Goal: Task Accomplishment & Management: Complete application form

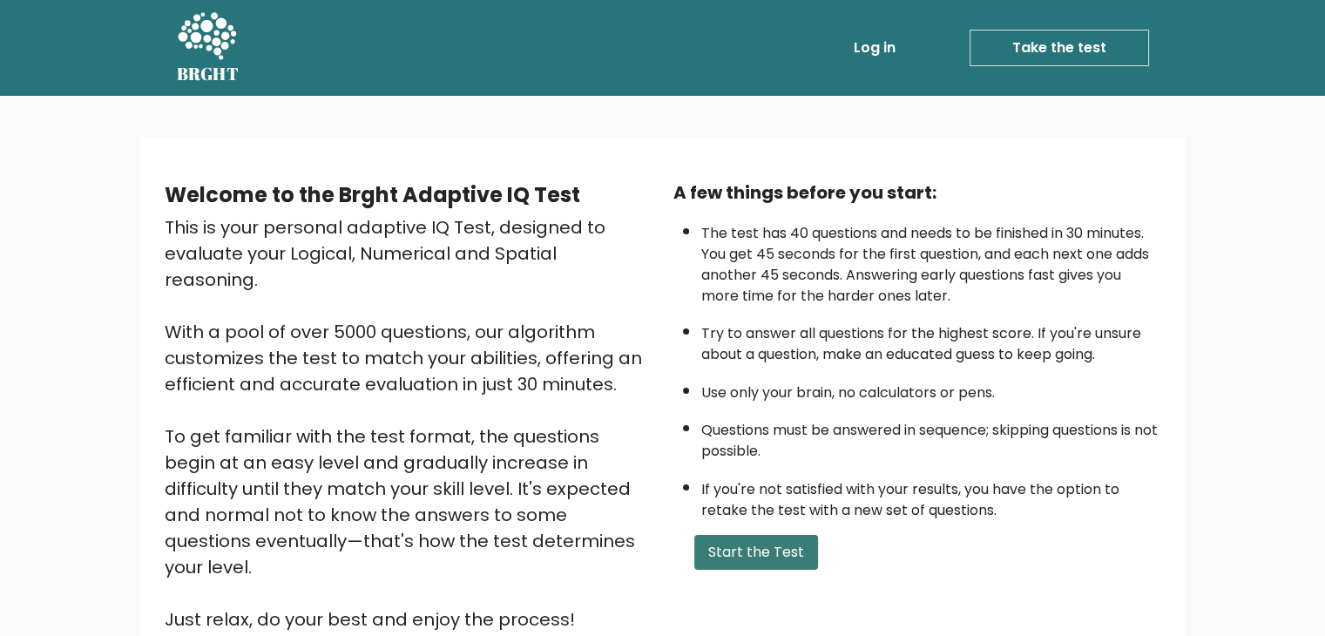
click at [764, 545] on button "Start the Test" at bounding box center [756, 552] width 124 height 35
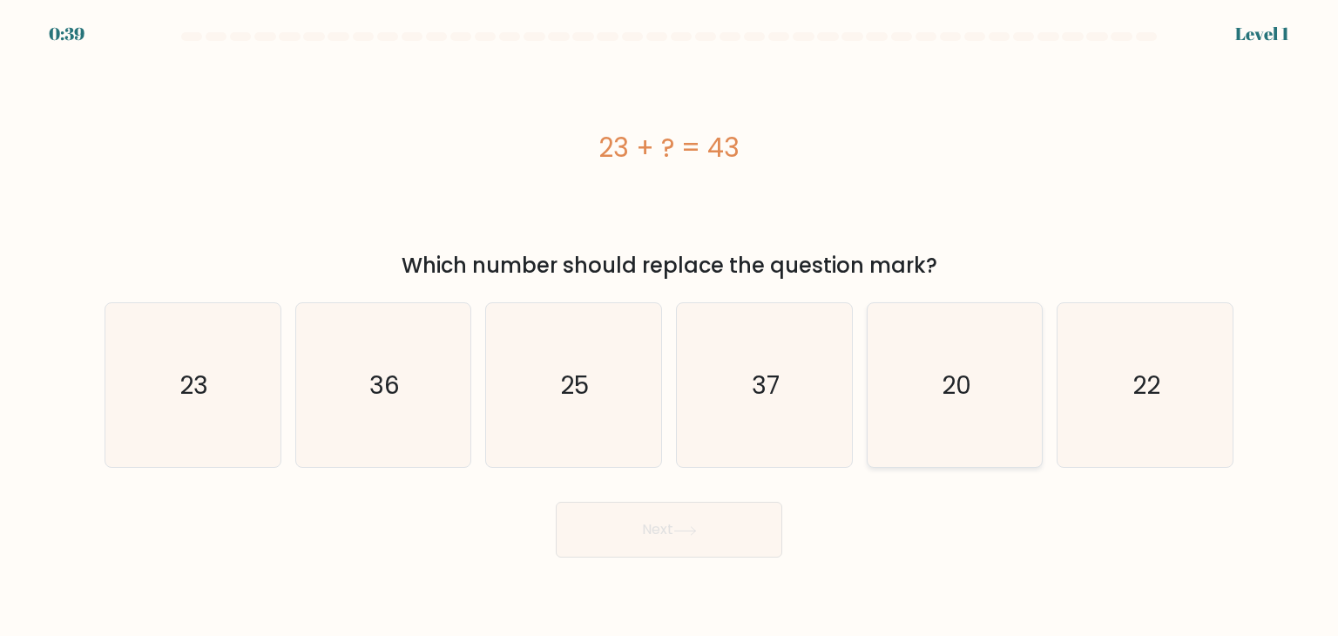
click at [947, 381] on text "20" at bounding box center [957, 385] width 30 height 35
click at [670, 327] on input "e. 20" at bounding box center [669, 322] width 1 height 9
radio input "true"
click at [678, 544] on button "Next" at bounding box center [669, 530] width 226 height 56
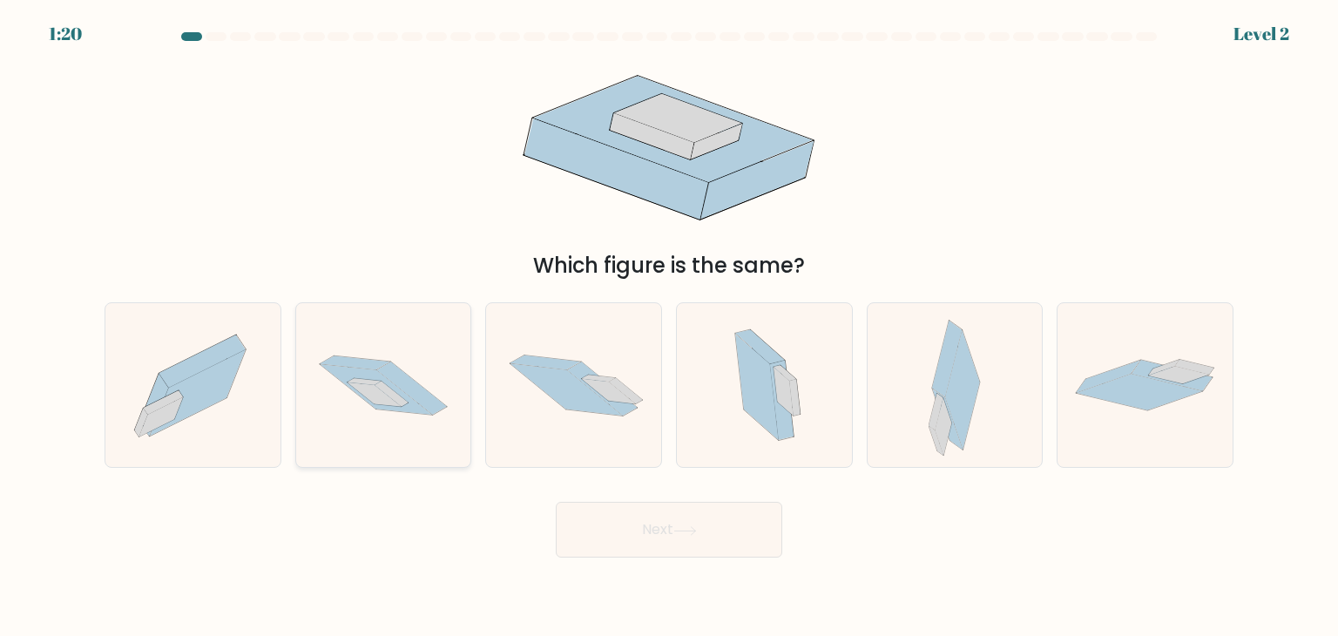
click at [408, 437] on icon at bounding box center [383, 386] width 175 height 116
click at [669, 327] on input "b." at bounding box center [669, 322] width 1 height 9
radio input "true"
click at [767, 518] on button "Next" at bounding box center [669, 530] width 226 height 56
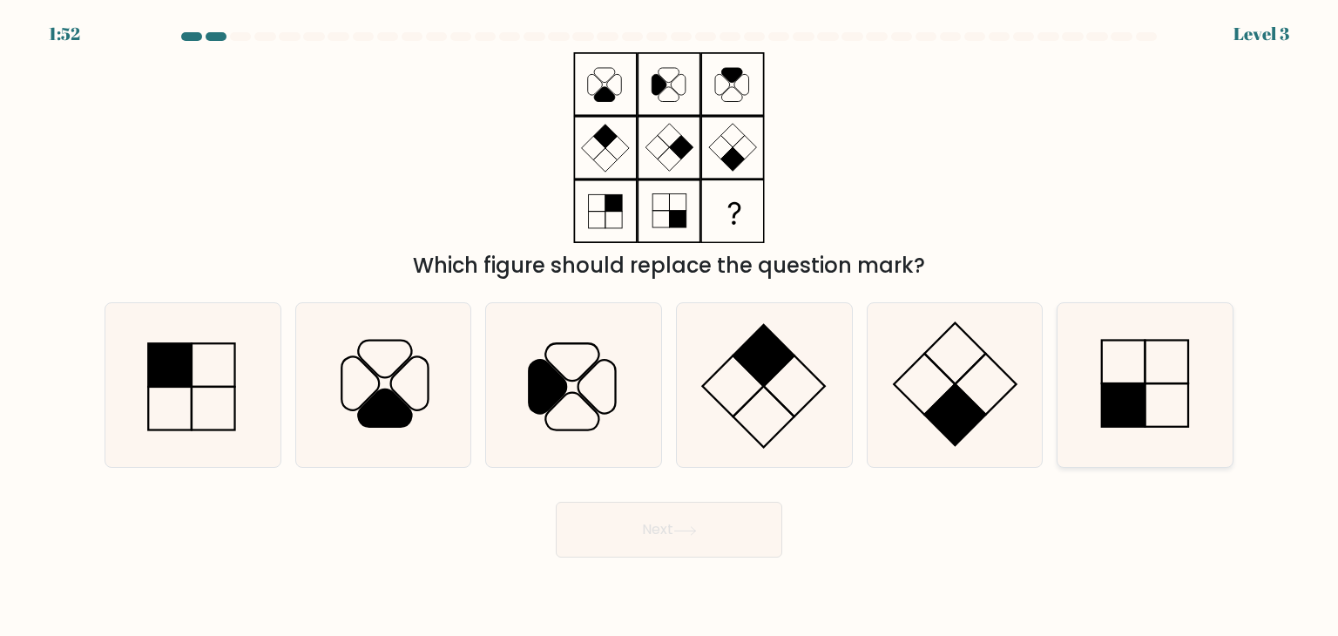
click at [1111, 387] on rect at bounding box center [1124, 405] width 44 height 44
click at [670, 327] on input "f." at bounding box center [669, 322] width 1 height 9
radio input "true"
click at [611, 531] on button "Next" at bounding box center [669, 530] width 226 height 56
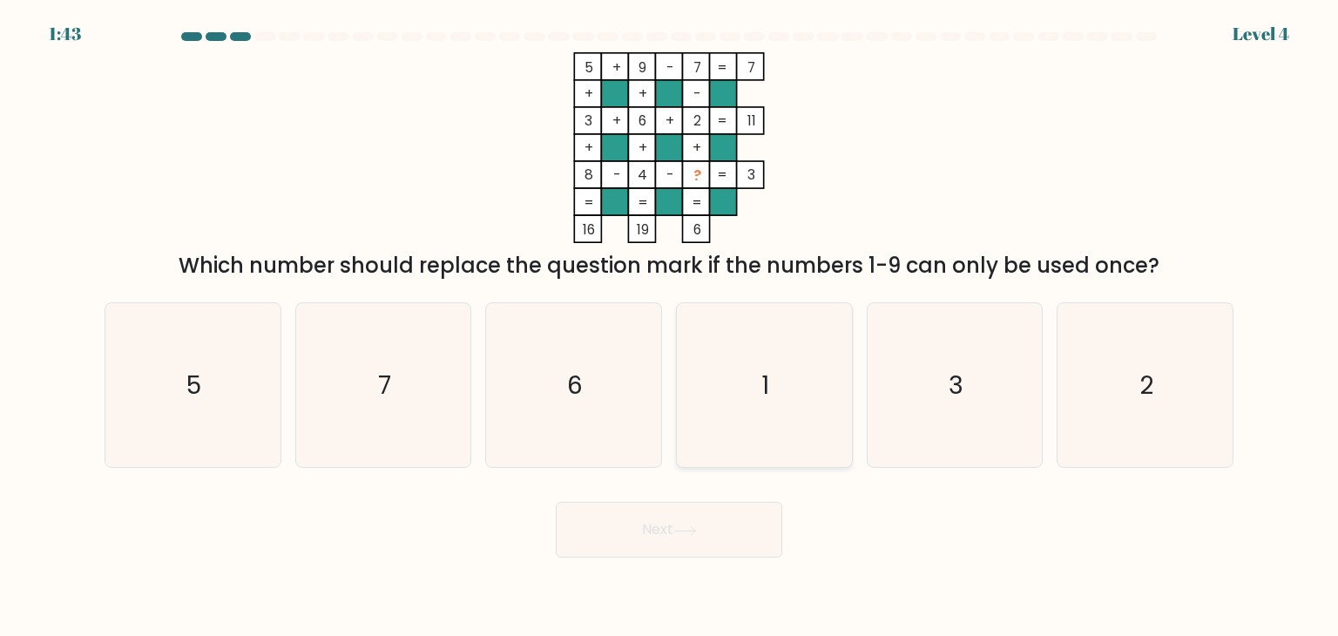
click at [719, 406] on icon "1" at bounding box center [764, 385] width 164 height 164
click at [670, 327] on input "d. 1" at bounding box center [669, 322] width 1 height 9
radio input "true"
click at [645, 544] on button "Next" at bounding box center [669, 530] width 226 height 56
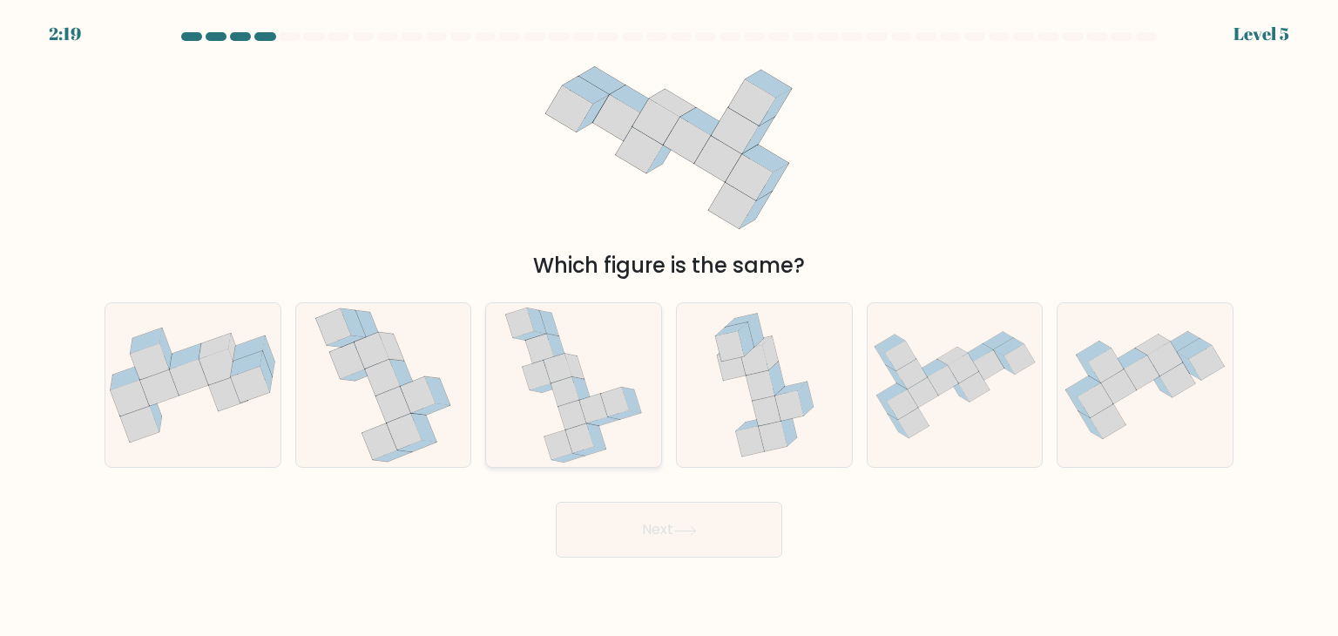
click at [571, 415] on icon at bounding box center [572, 416] width 28 height 30
click at [669, 327] on input "c." at bounding box center [669, 322] width 1 height 9
radio input "true"
click at [646, 539] on button "Next" at bounding box center [669, 530] width 226 height 56
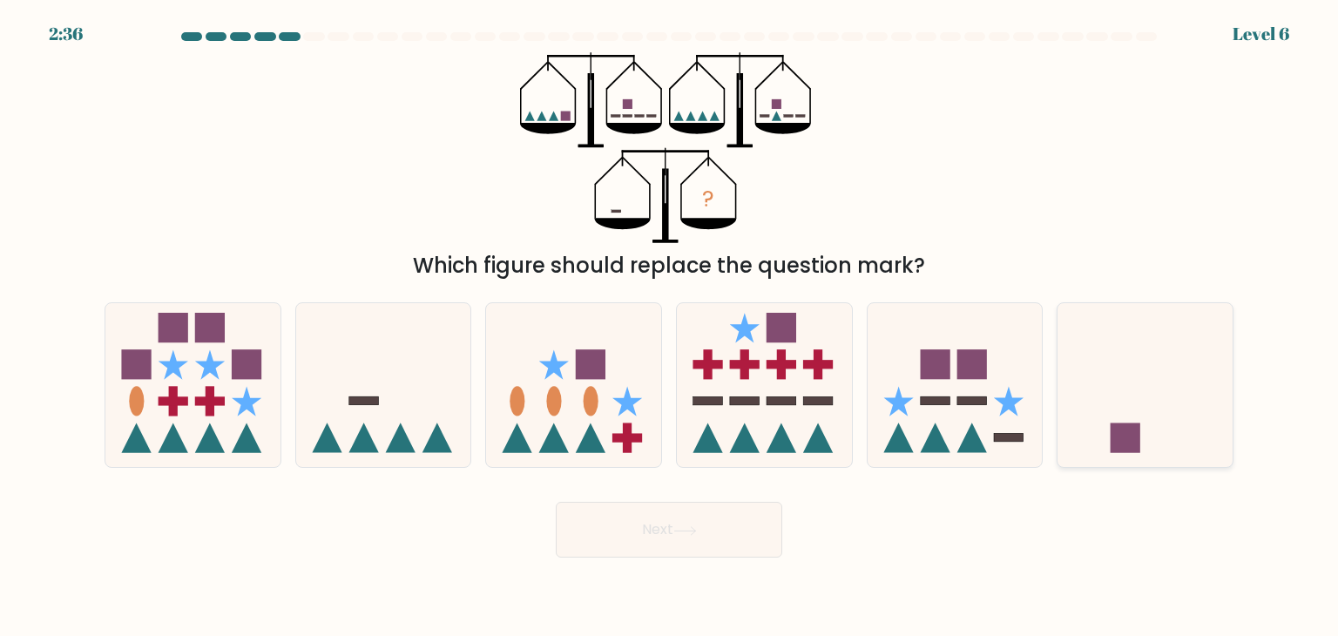
click at [1139, 407] on icon at bounding box center [1145, 385] width 175 height 145
click at [670, 327] on input "f." at bounding box center [669, 322] width 1 height 9
radio input "true"
click at [683, 527] on icon at bounding box center [685, 531] width 24 height 10
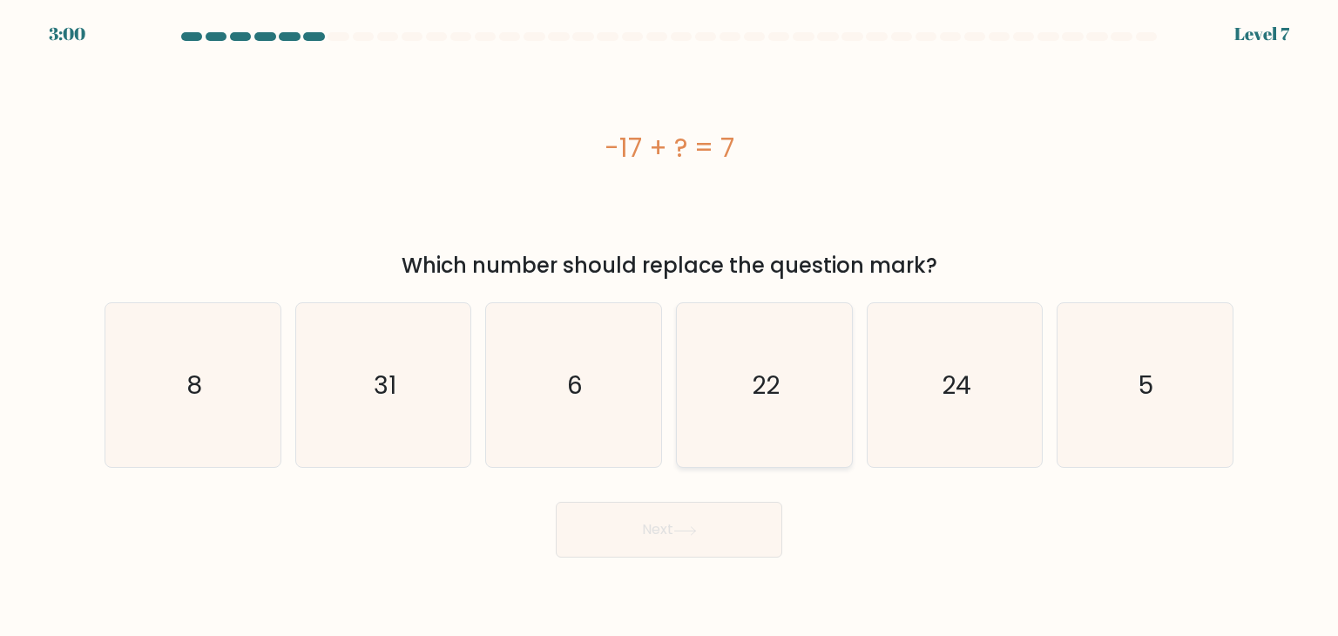
click at [810, 355] on icon "22" at bounding box center [764, 385] width 164 height 164
click at [670, 327] on input "d. 22" at bounding box center [669, 322] width 1 height 9
radio input "true"
click at [690, 531] on icon at bounding box center [685, 531] width 24 height 10
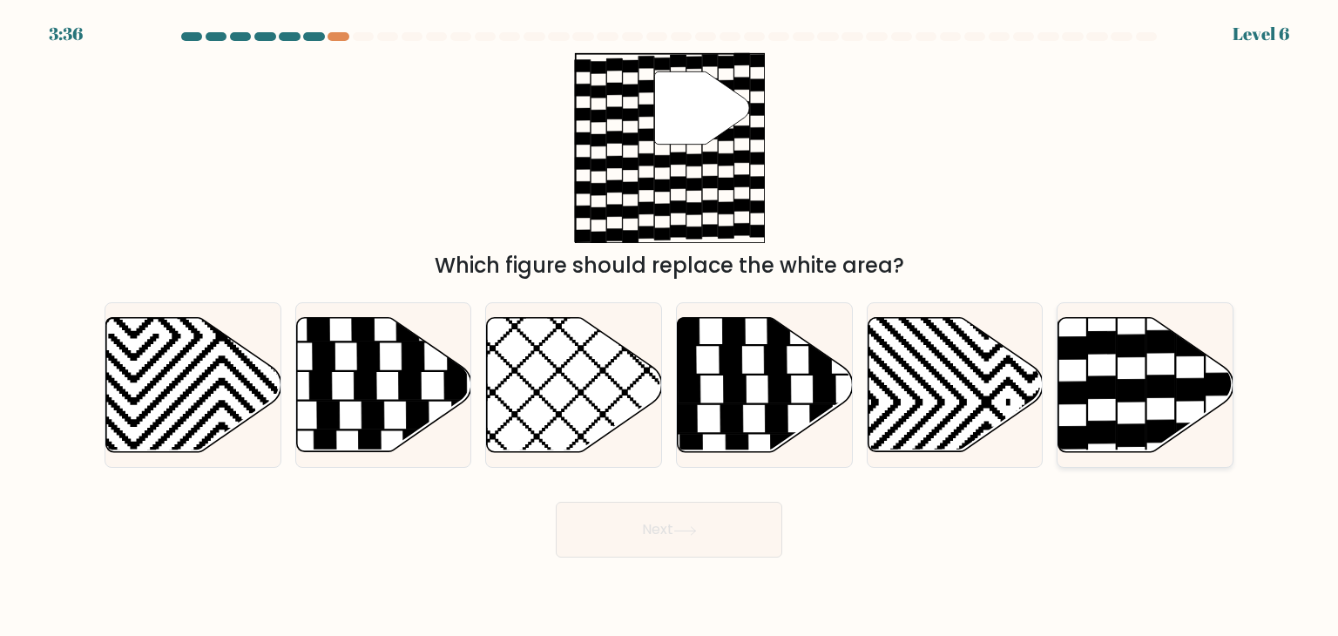
click at [1125, 372] on icon at bounding box center [1145, 385] width 175 height 134
click at [670, 327] on input "f." at bounding box center [669, 322] width 1 height 9
radio input "true"
click at [711, 542] on button "Next" at bounding box center [669, 530] width 226 height 56
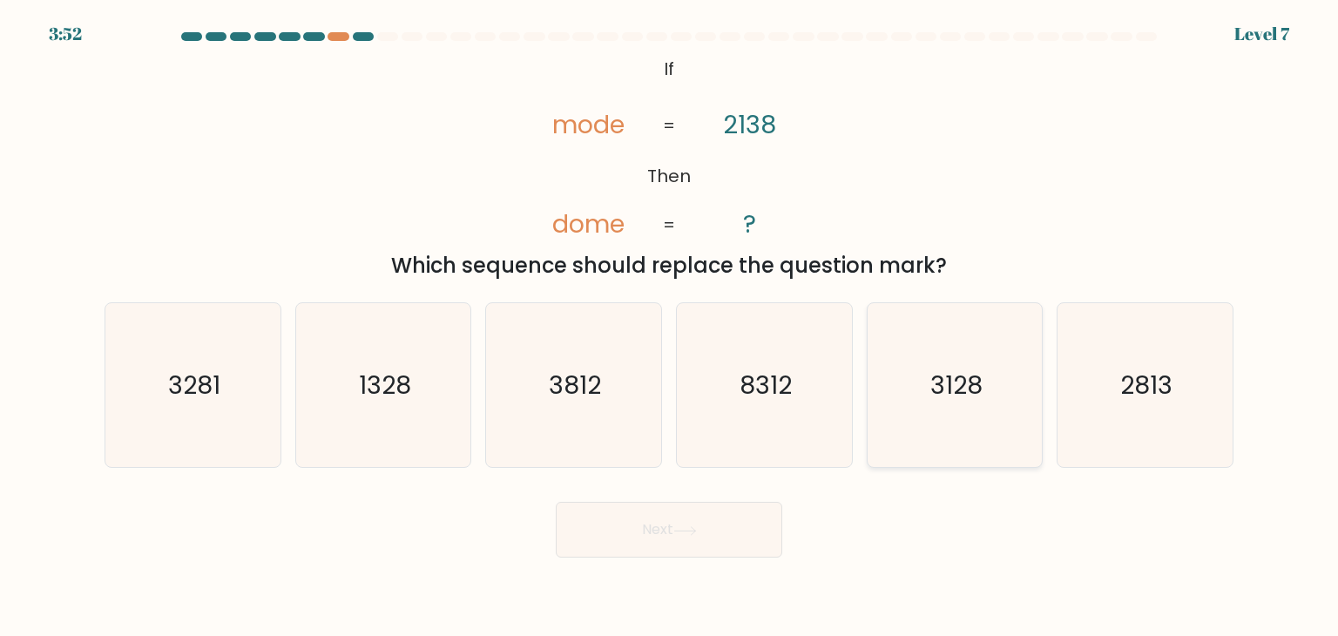
click at [942, 391] on text "3128" at bounding box center [956, 385] width 52 height 35
click at [670, 327] on input "e. 3128" at bounding box center [669, 322] width 1 height 9
radio input "true"
click at [717, 536] on button "Next" at bounding box center [669, 530] width 226 height 56
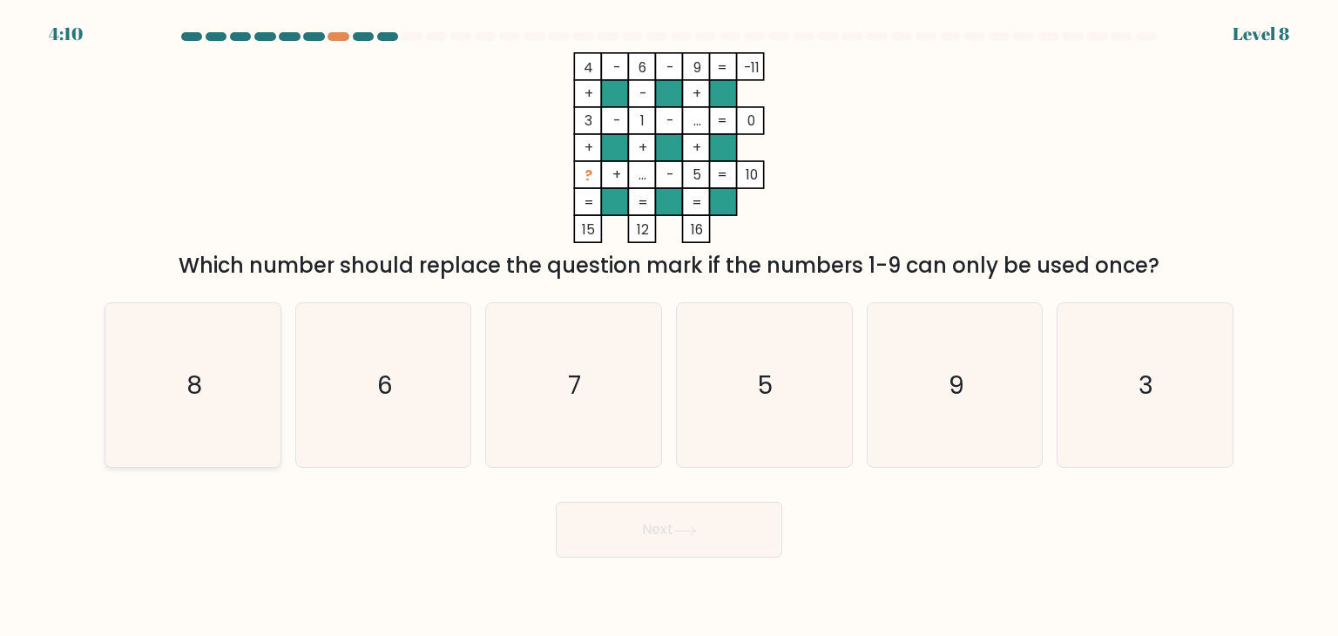
click at [195, 395] on text "8" at bounding box center [194, 385] width 16 height 35
click at [669, 327] on input "a. 8" at bounding box center [669, 322] width 1 height 9
radio input "true"
click at [633, 515] on button "Next" at bounding box center [669, 530] width 226 height 56
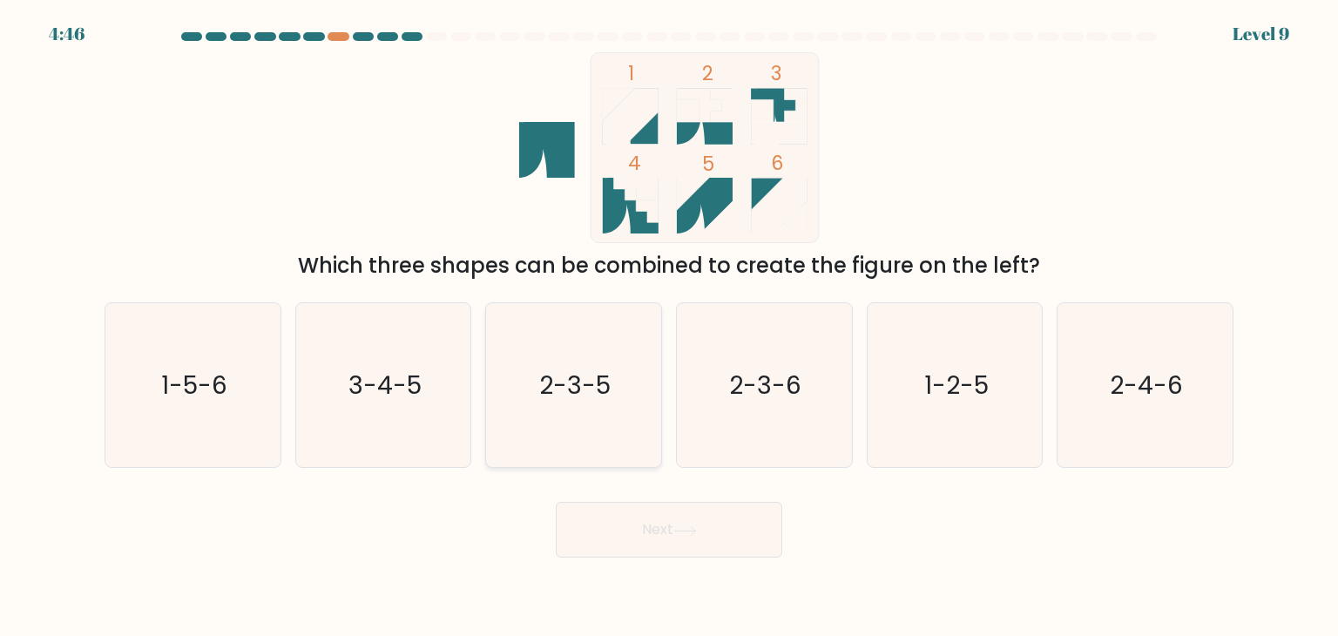
click at [623, 416] on icon "2-3-5" at bounding box center [573, 385] width 164 height 164
click at [669, 327] on input "c. 2-3-5" at bounding box center [669, 322] width 1 height 9
radio input "true"
click at [703, 548] on button "Next" at bounding box center [669, 530] width 226 height 56
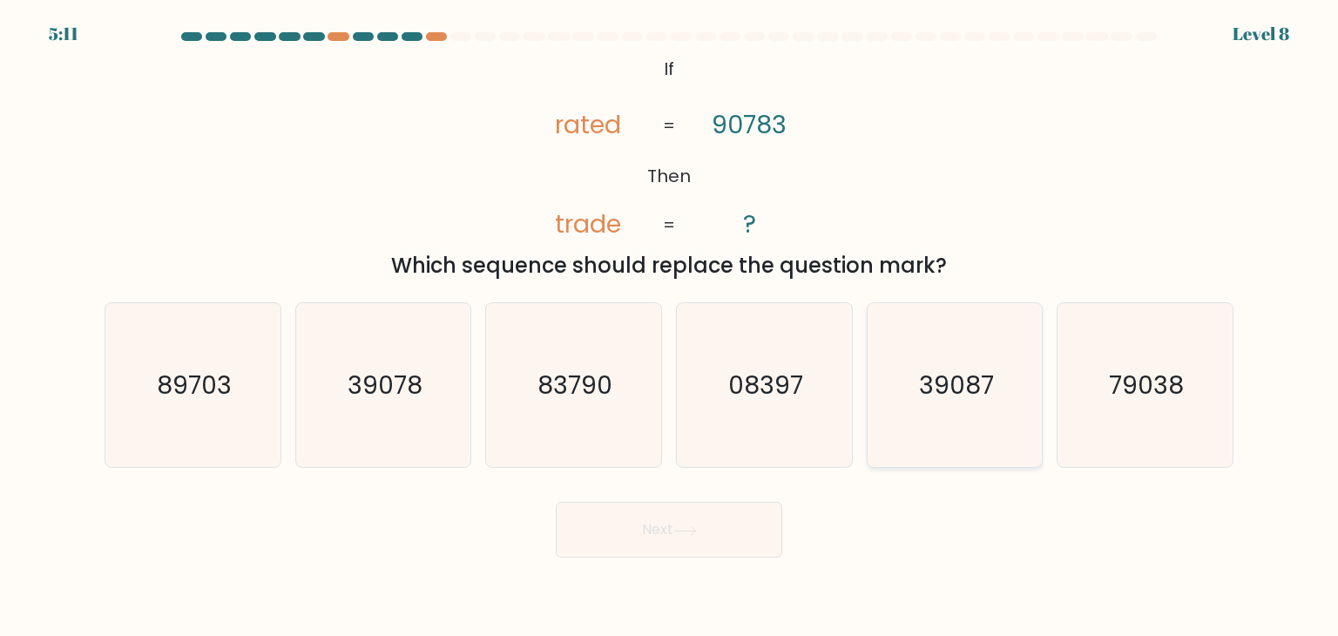
click at [1010, 412] on icon "39087" at bounding box center [955, 385] width 164 height 164
click at [670, 327] on input "e. 39087" at bounding box center [669, 322] width 1 height 9
radio input "true"
click at [1188, 402] on icon "79038" at bounding box center [1145, 385] width 164 height 164
click at [670, 327] on input "f. 79038" at bounding box center [669, 322] width 1 height 9
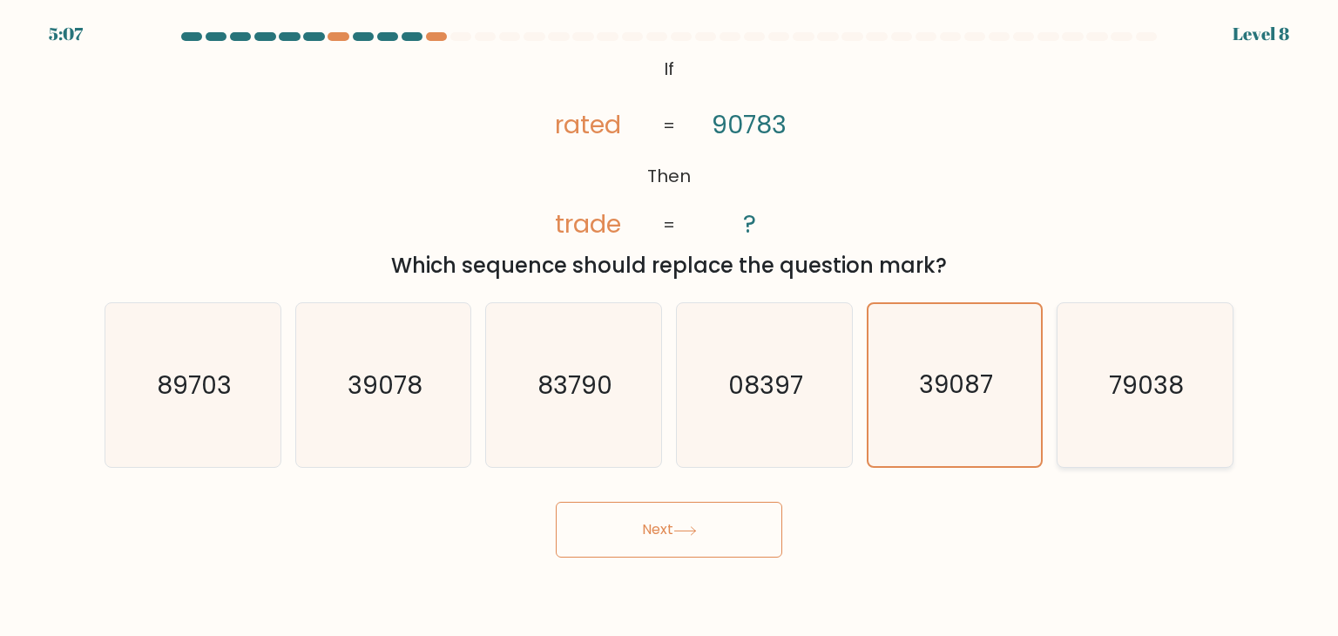
radio input "true"
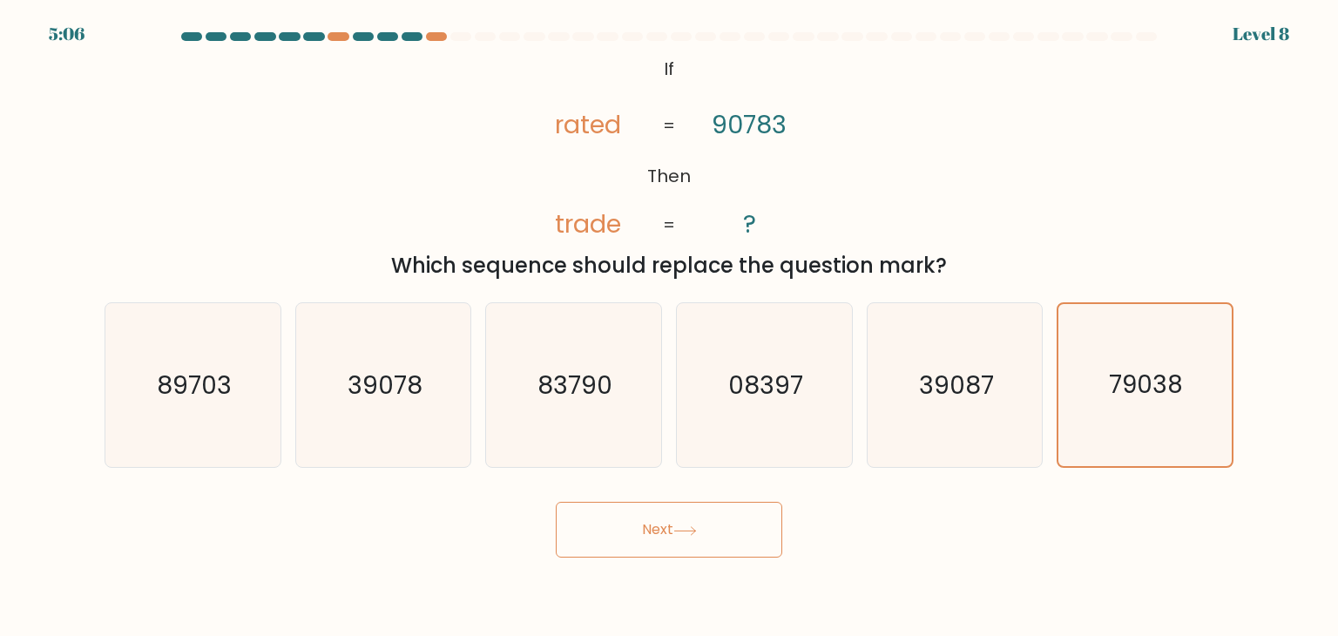
click at [749, 524] on button "Next" at bounding box center [669, 530] width 226 height 56
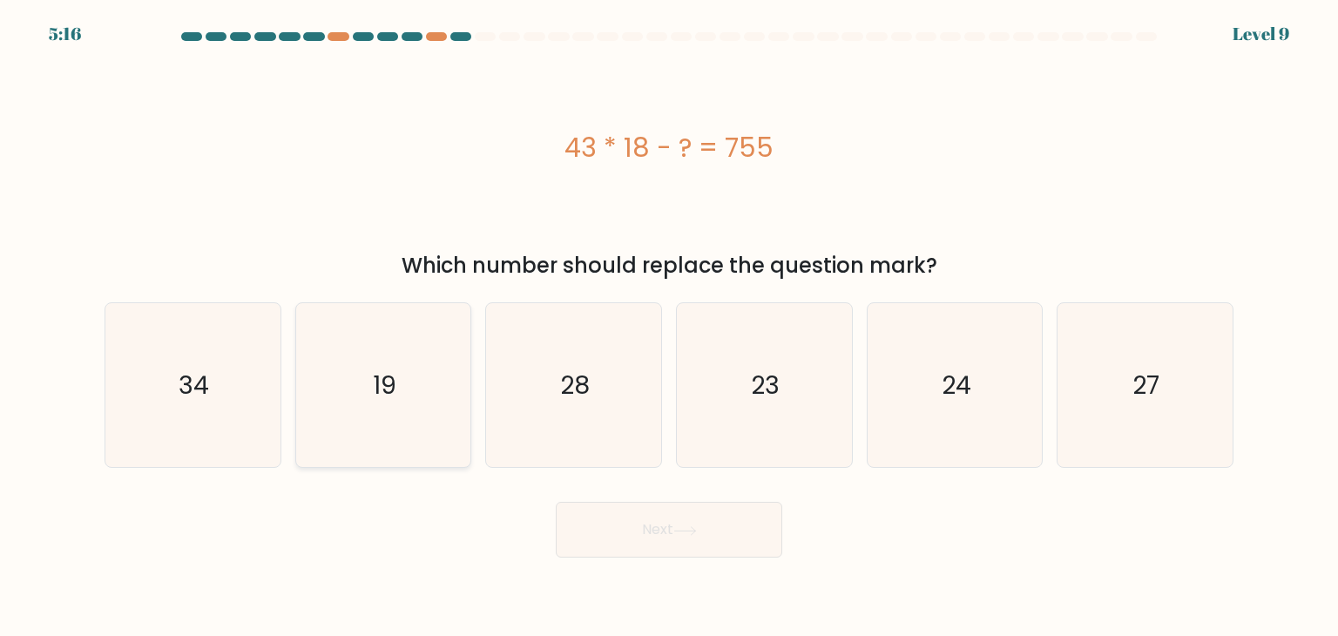
click at [403, 384] on icon "19" at bounding box center [383, 385] width 164 height 164
click at [669, 327] on input "b. 19" at bounding box center [669, 322] width 1 height 9
radio input "true"
click at [652, 537] on button "Next" at bounding box center [669, 530] width 226 height 56
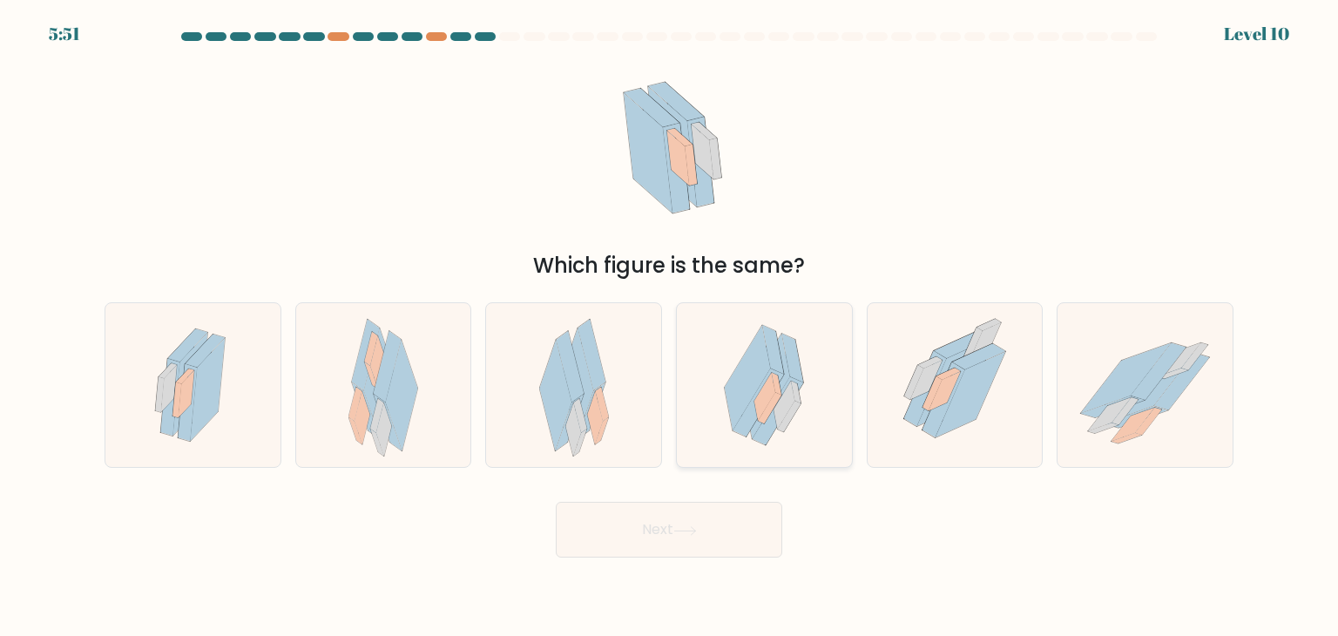
click at [764, 420] on icon at bounding box center [771, 408] width 24 height 31
click at [670, 327] on input "d." at bounding box center [669, 322] width 1 height 9
radio input "true"
click at [679, 531] on icon at bounding box center [685, 531] width 24 height 10
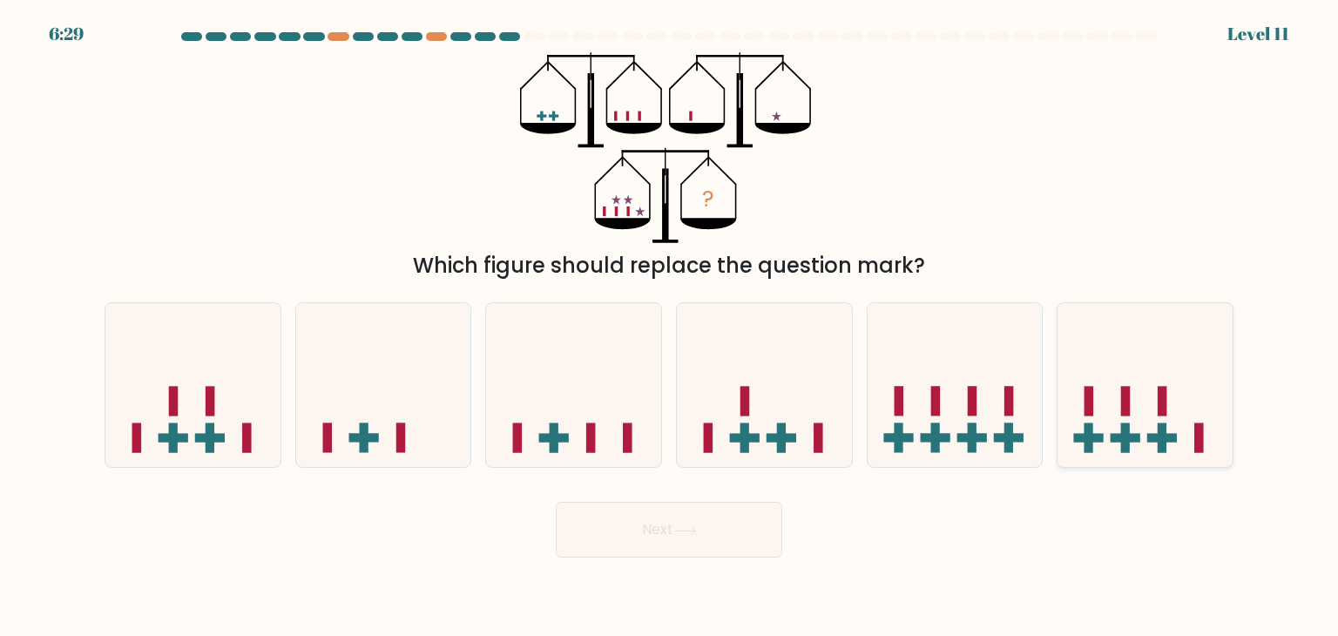
click at [1119, 415] on icon at bounding box center [1145, 385] width 175 height 145
click at [670, 327] on input "f." at bounding box center [669, 322] width 1 height 9
radio input "true"
click at [699, 549] on button "Next" at bounding box center [669, 530] width 226 height 56
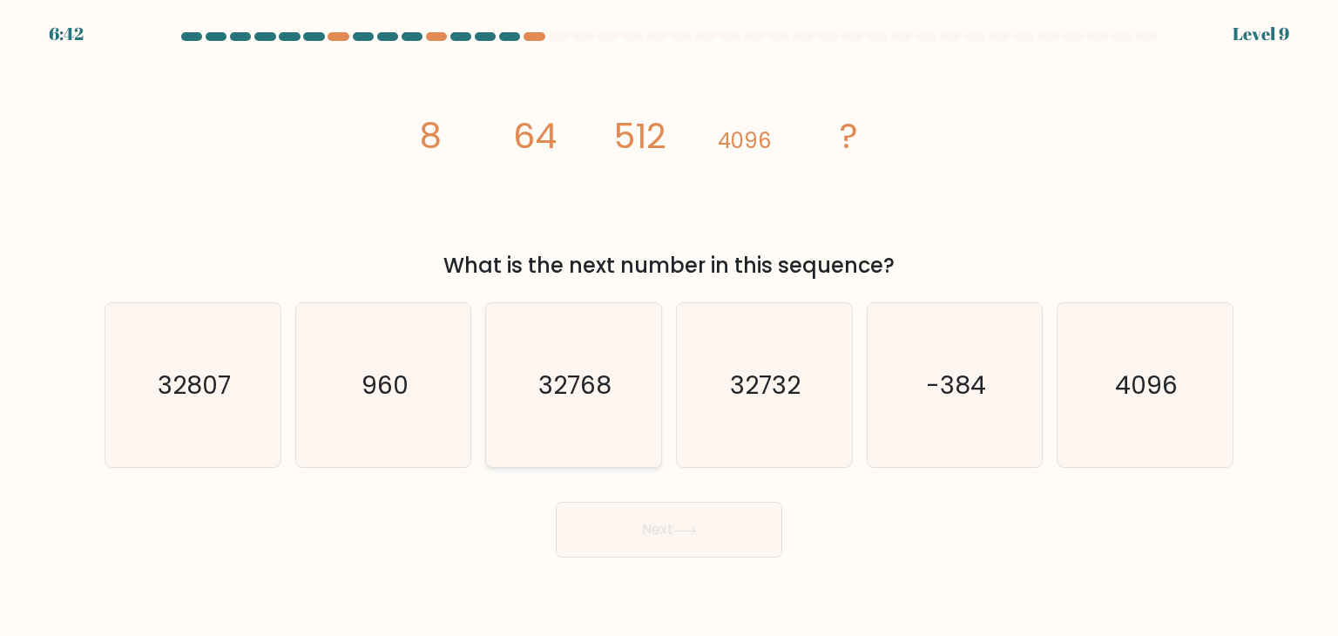
click at [581, 402] on icon "32768" at bounding box center [573, 385] width 164 height 164
click at [669, 327] on input "c. 32768" at bounding box center [669, 322] width 1 height 9
radio input "true"
click at [718, 551] on button "Next" at bounding box center [669, 530] width 226 height 56
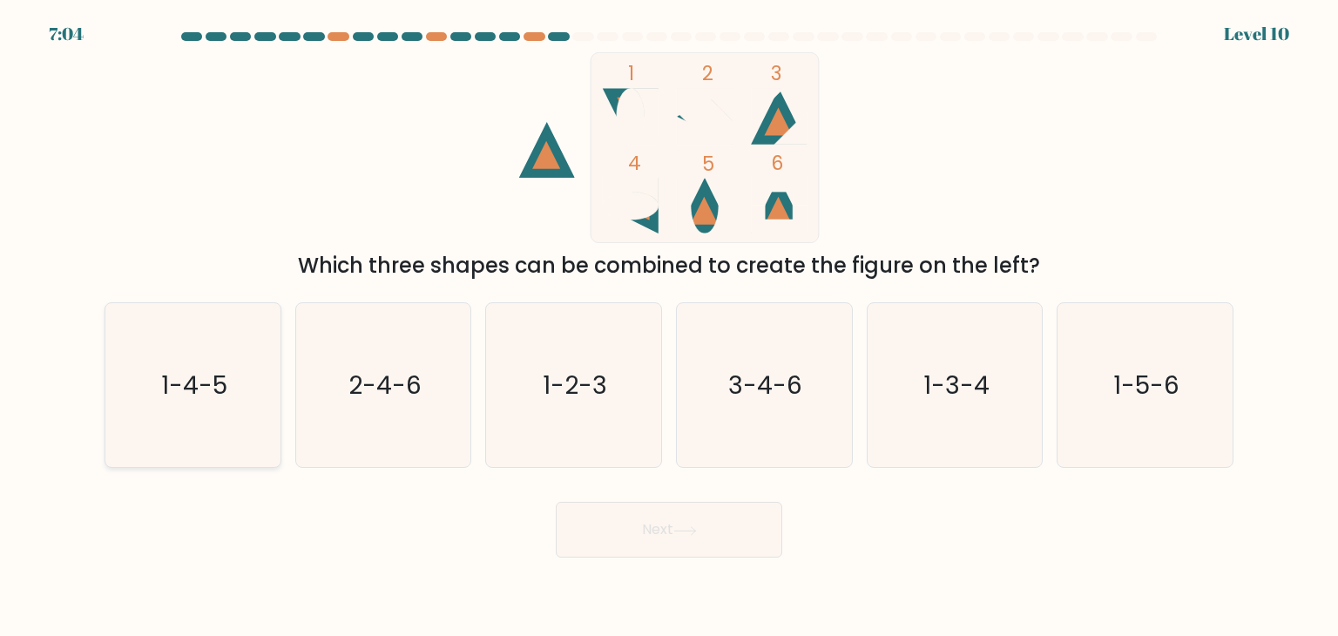
click at [132, 350] on icon "1-4-5" at bounding box center [193, 385] width 164 height 164
click at [669, 327] on input "a. 1-4-5" at bounding box center [669, 322] width 1 height 9
radio input "true"
click at [663, 533] on button "Next" at bounding box center [669, 530] width 226 height 56
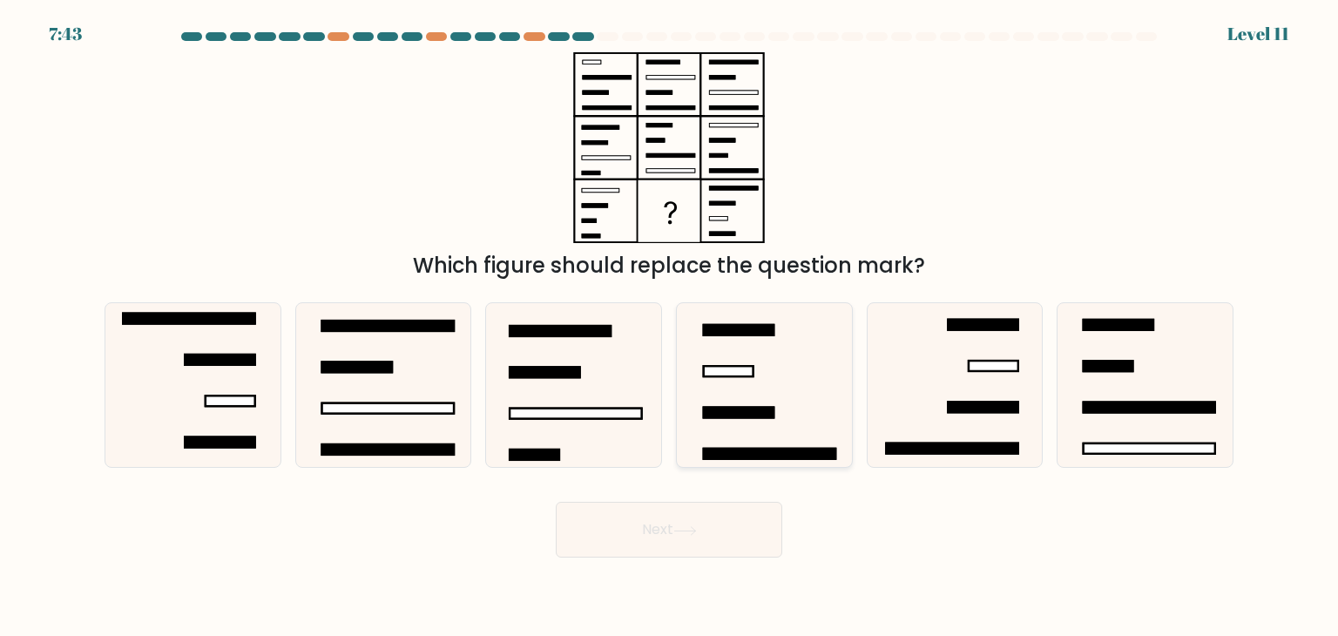
click at [755, 408] on rect at bounding box center [739, 413] width 71 height 10
click at [670, 327] on input "d." at bounding box center [669, 322] width 1 height 9
radio input "true"
click at [652, 549] on button "Next" at bounding box center [669, 530] width 226 height 56
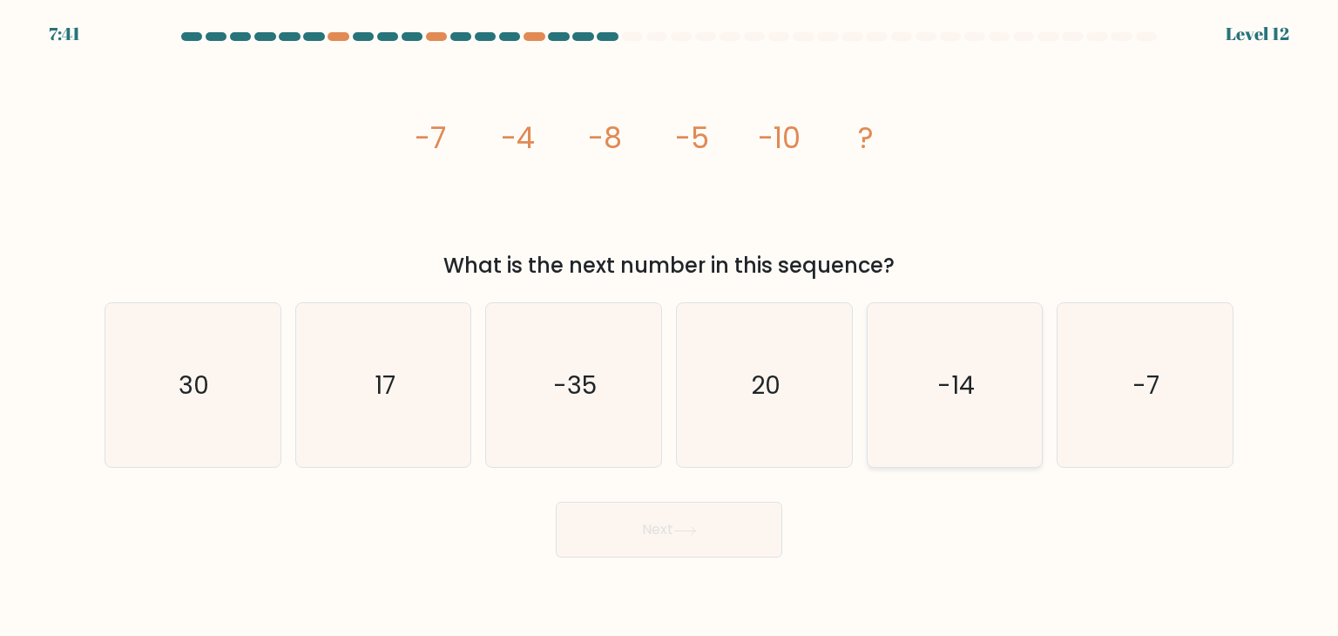
click at [910, 402] on icon "-14" at bounding box center [955, 385] width 164 height 164
click at [670, 327] on input "e. -14" at bounding box center [669, 322] width 1 height 9
radio input "true"
click at [670, 527] on button "Next" at bounding box center [669, 530] width 226 height 56
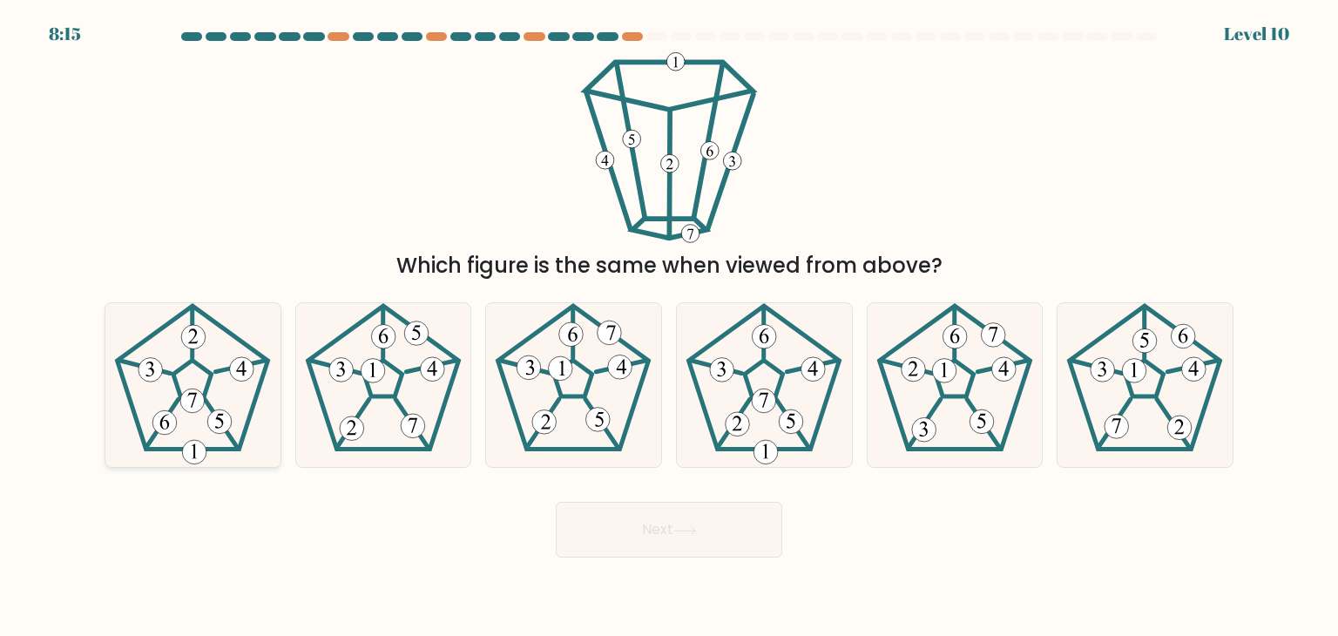
click at [139, 397] on icon at bounding box center [193, 385] width 164 height 164
click at [669, 327] on input "a." at bounding box center [669, 322] width 1 height 9
radio input "true"
click at [655, 530] on button "Next" at bounding box center [669, 530] width 226 height 56
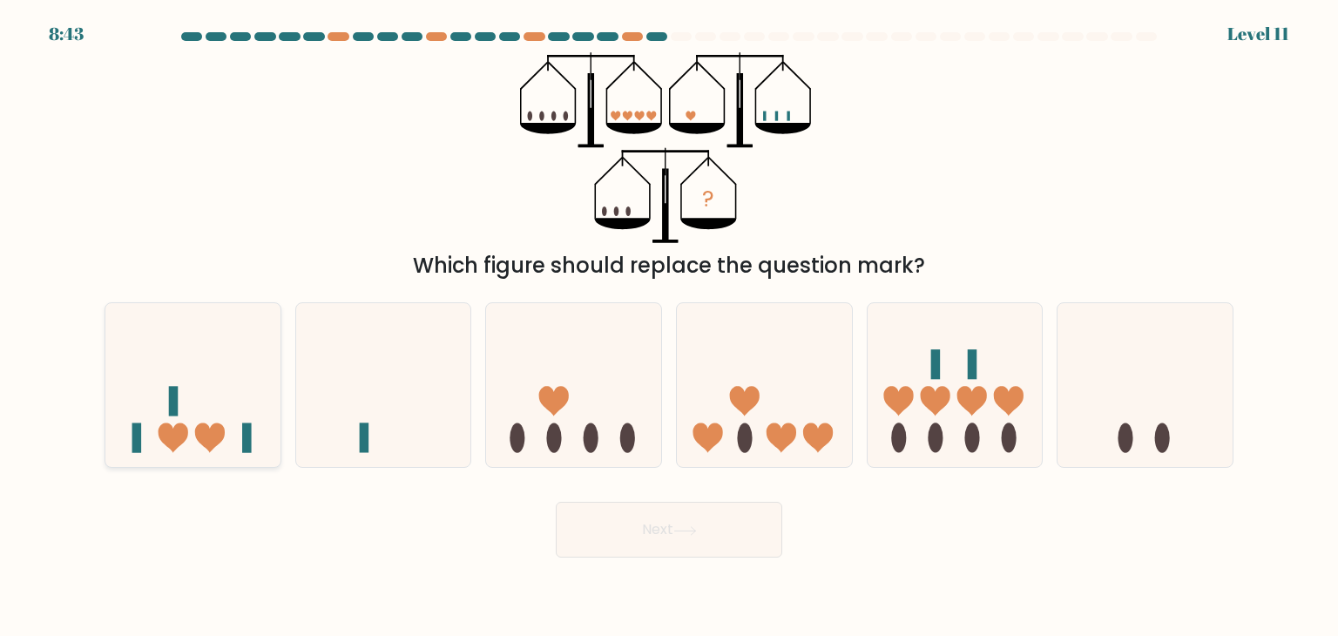
click at [254, 410] on icon at bounding box center [192, 385] width 175 height 145
click at [669, 327] on input "a." at bounding box center [669, 322] width 1 height 9
radio input "true"
click at [641, 519] on button "Next" at bounding box center [669, 530] width 226 height 56
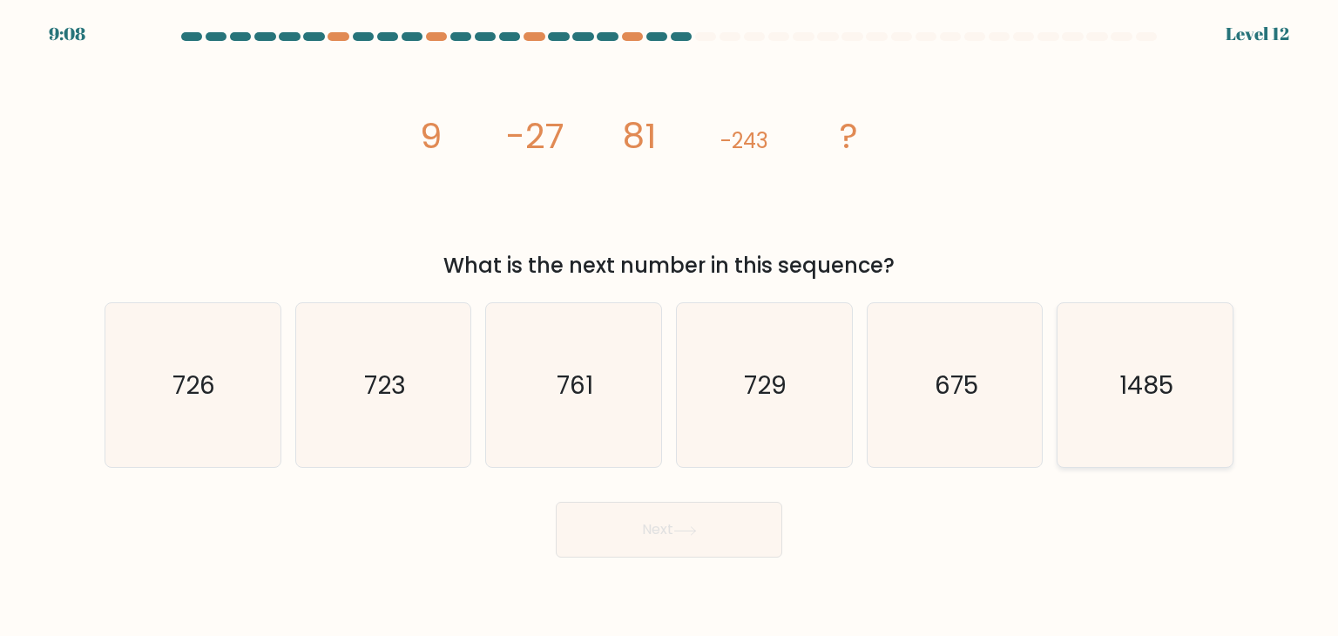
click at [1172, 399] on text "1485" at bounding box center [1146, 385] width 54 height 35
click at [670, 327] on input "f. 1485" at bounding box center [669, 322] width 1 height 9
radio input "true"
click at [253, 384] on icon "726" at bounding box center [193, 385] width 164 height 164
click at [669, 327] on input "a. 726" at bounding box center [669, 322] width 1 height 9
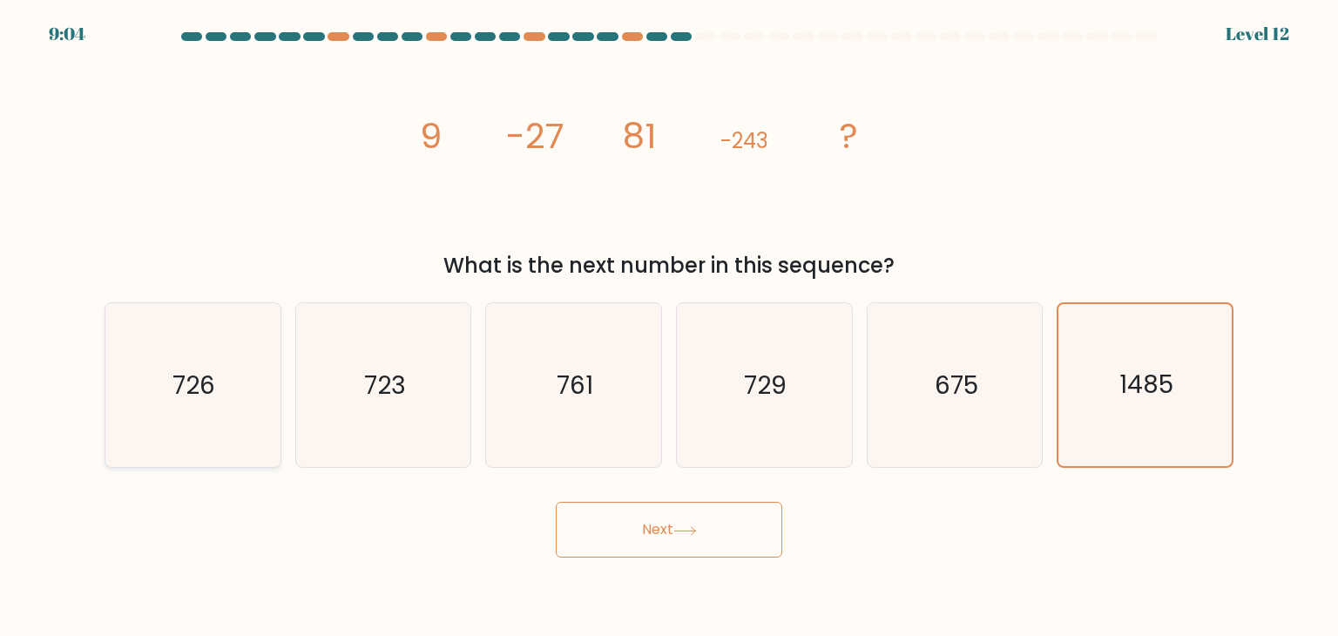
radio input "true"
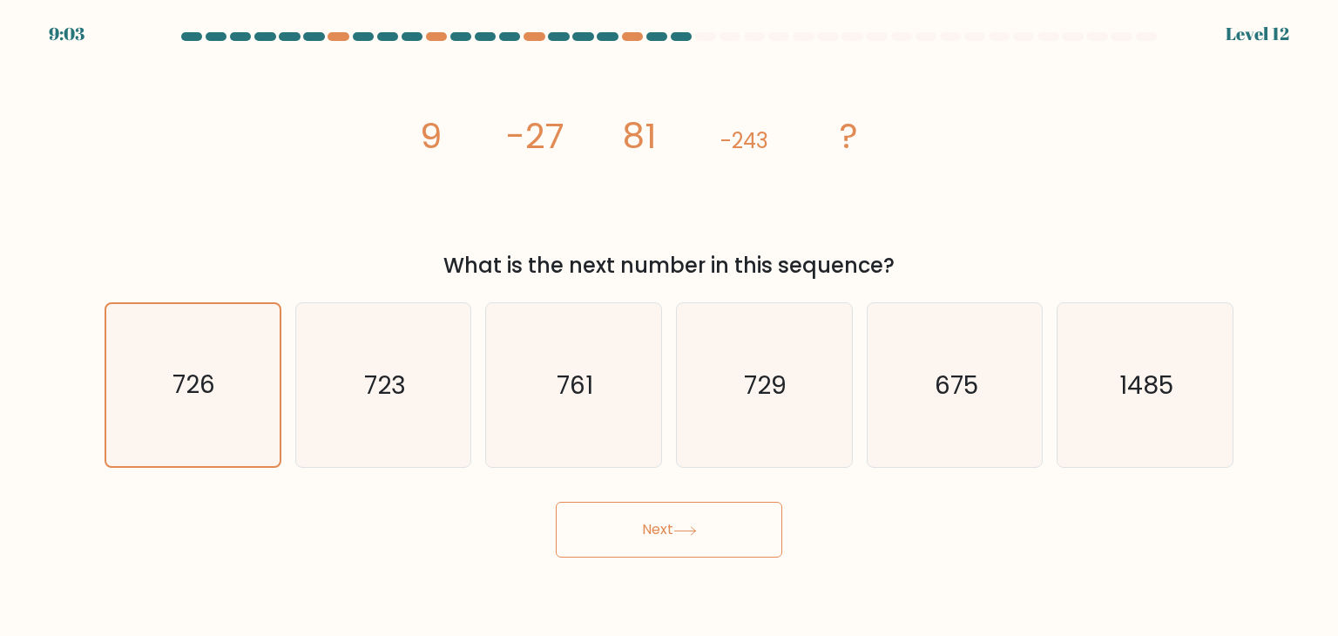
click at [715, 516] on button "Next" at bounding box center [669, 530] width 226 height 56
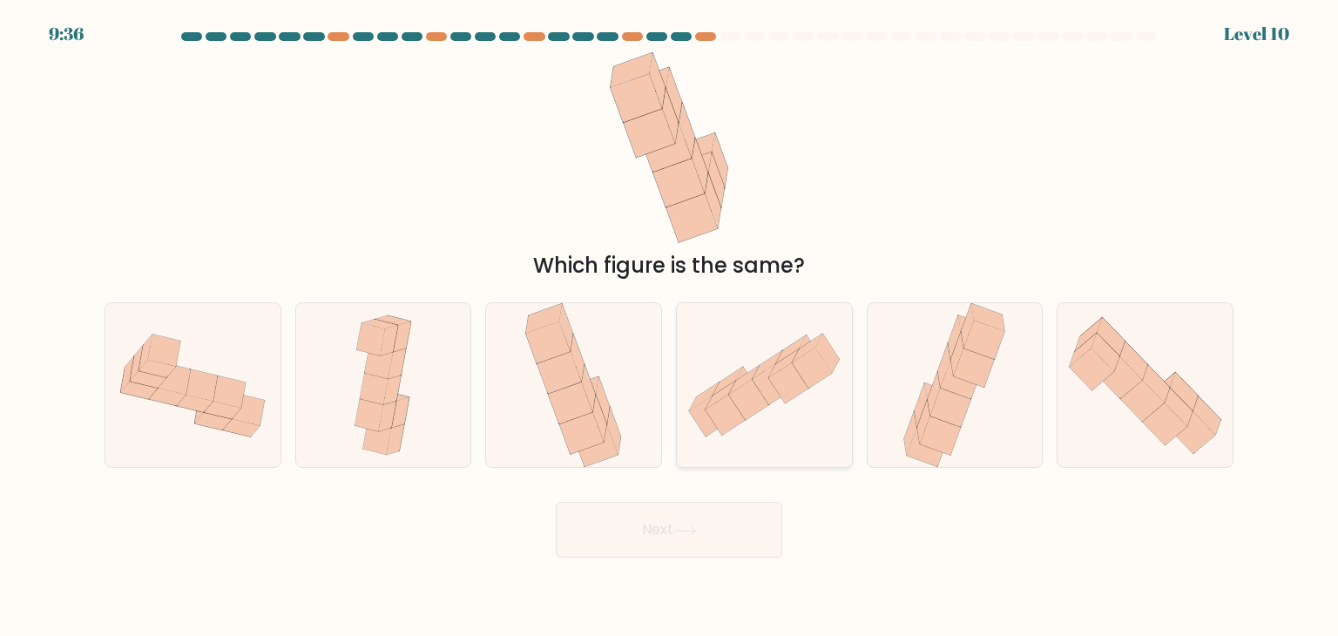
click at [782, 393] on icon at bounding box center [787, 383] width 39 height 40
click at [670, 327] on input "d." at bounding box center [669, 322] width 1 height 9
radio input "true"
click at [1213, 452] on icon at bounding box center [1145, 385] width 175 height 151
click at [670, 327] on input "f." at bounding box center [669, 322] width 1 height 9
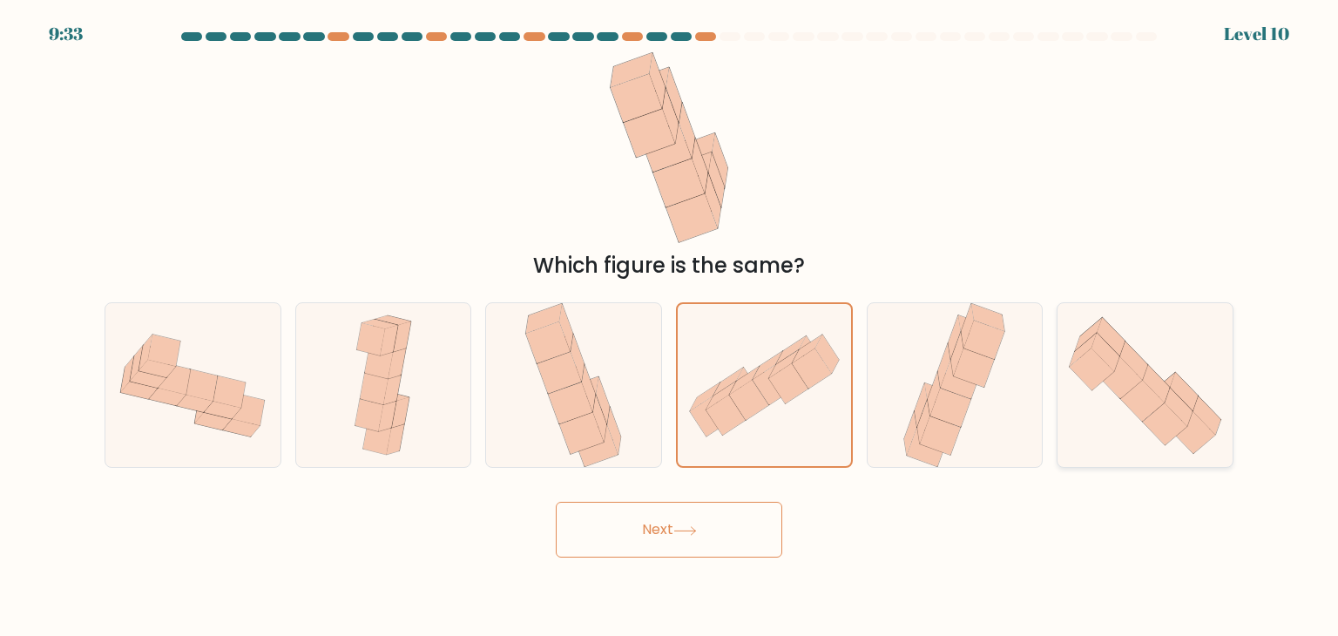
radio input "true"
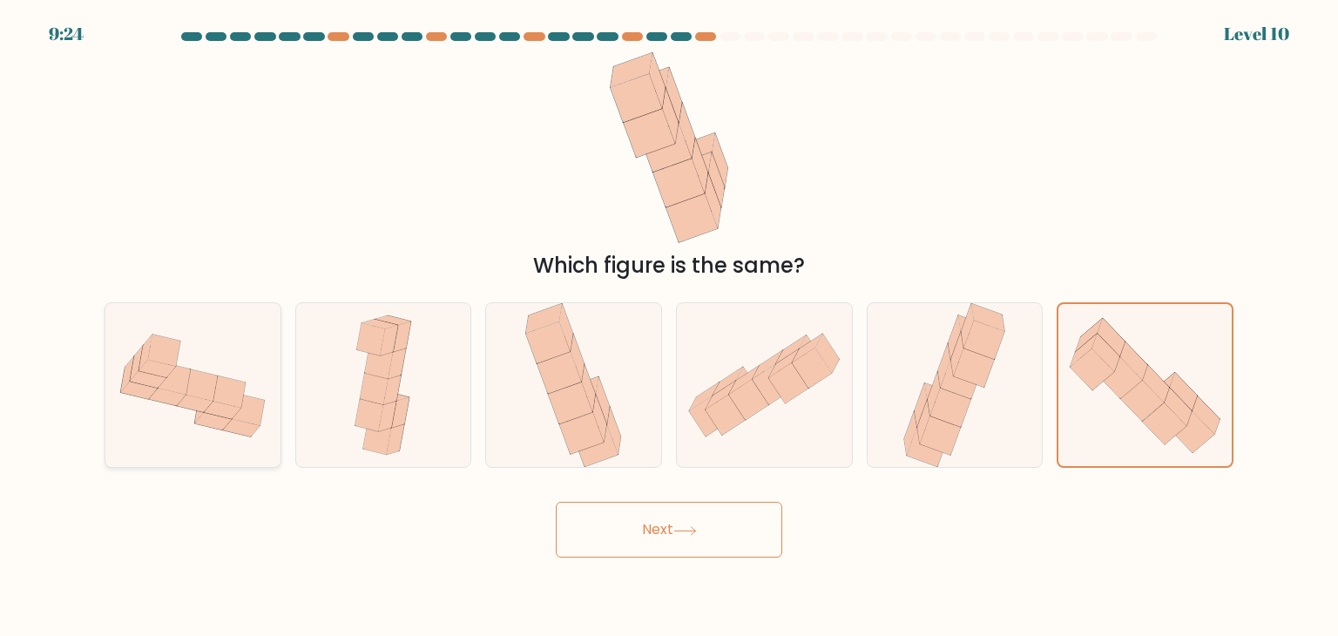
click at [146, 389] on icon at bounding box center [138, 390] width 37 height 17
click at [669, 327] on input "a." at bounding box center [669, 322] width 1 height 9
radio input "true"
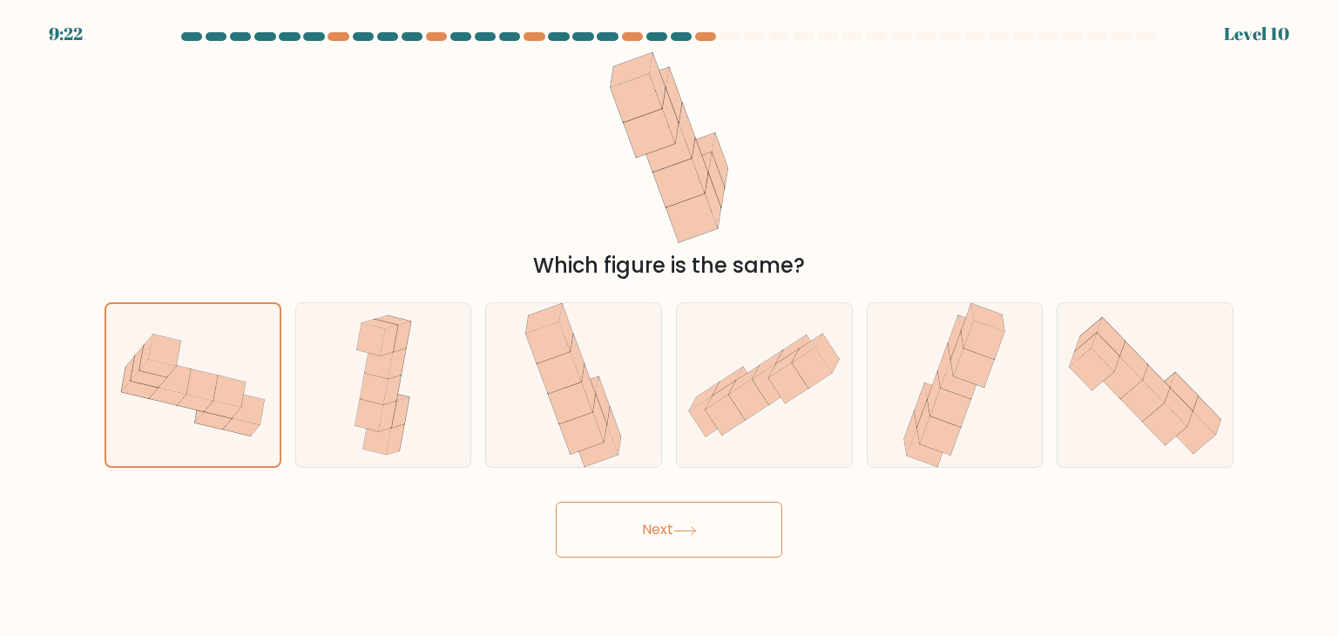
click at [679, 524] on button "Next" at bounding box center [669, 530] width 226 height 56
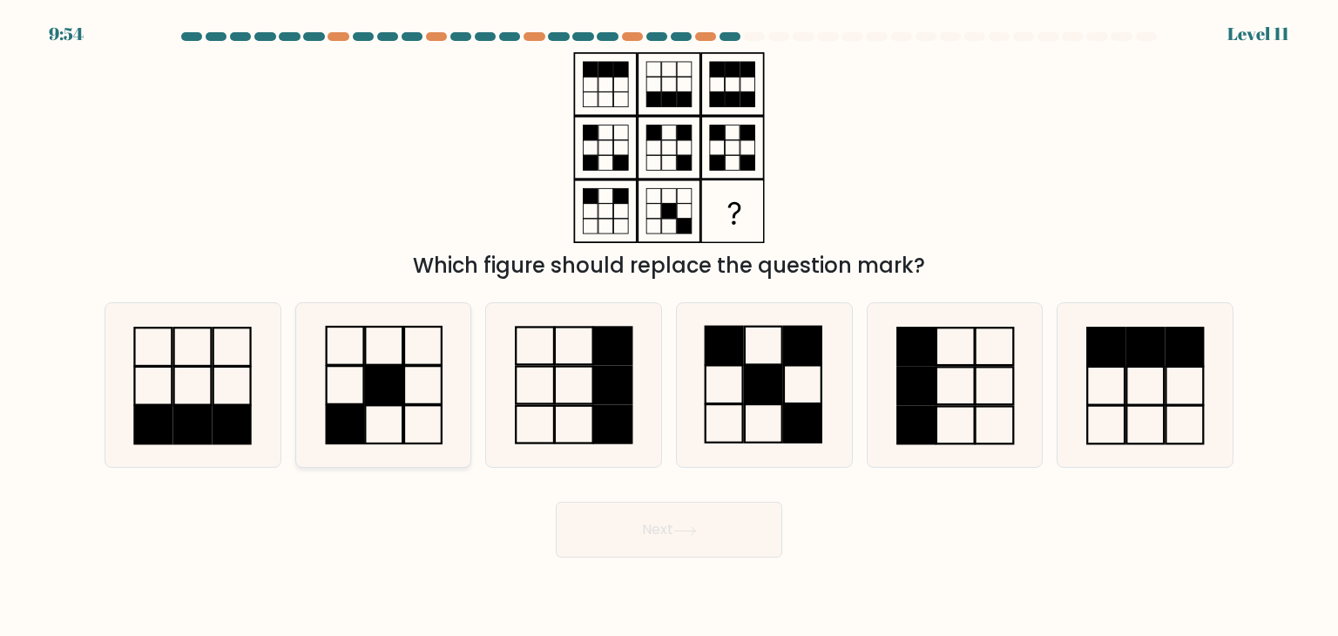
click at [371, 376] on rect at bounding box center [383, 385] width 37 height 38
click at [669, 327] on input "b." at bounding box center [669, 322] width 1 height 9
radio input "true"
click at [718, 548] on button "Next" at bounding box center [669, 530] width 226 height 56
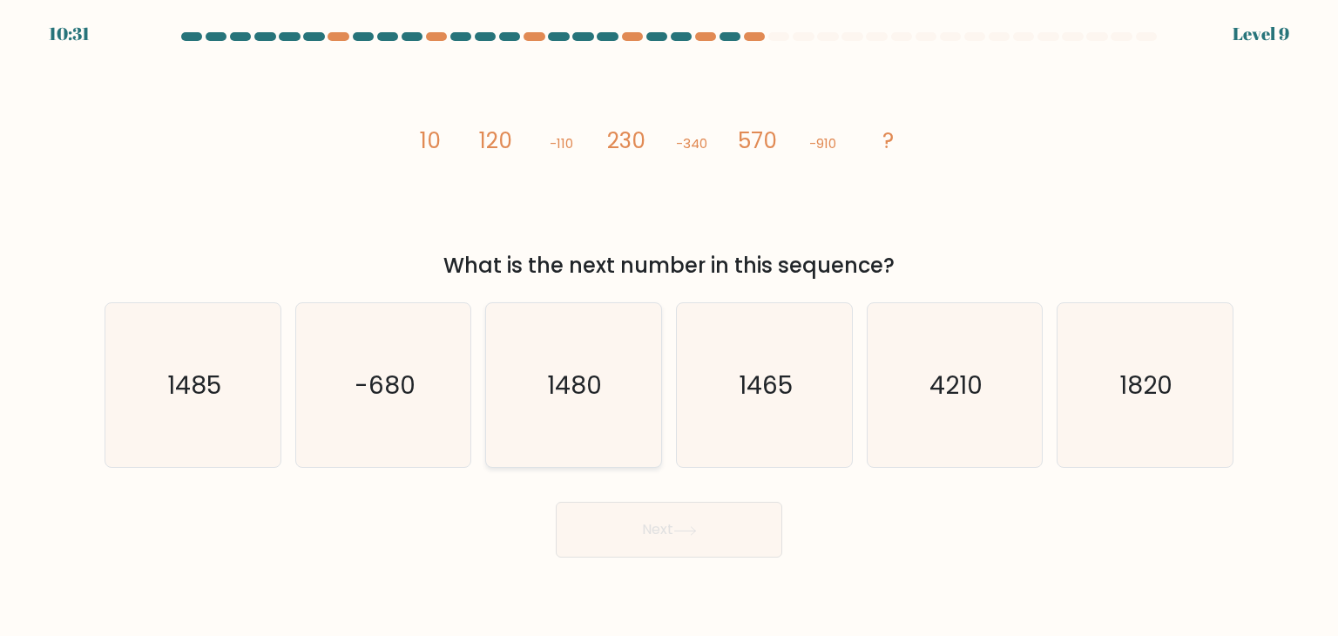
click at [614, 422] on icon "1480" at bounding box center [573, 385] width 164 height 164
click at [669, 327] on input "c. [DATE]" at bounding box center [669, 322] width 1 height 9
radio input "true"
click at [645, 506] on button "Next" at bounding box center [669, 530] width 226 height 56
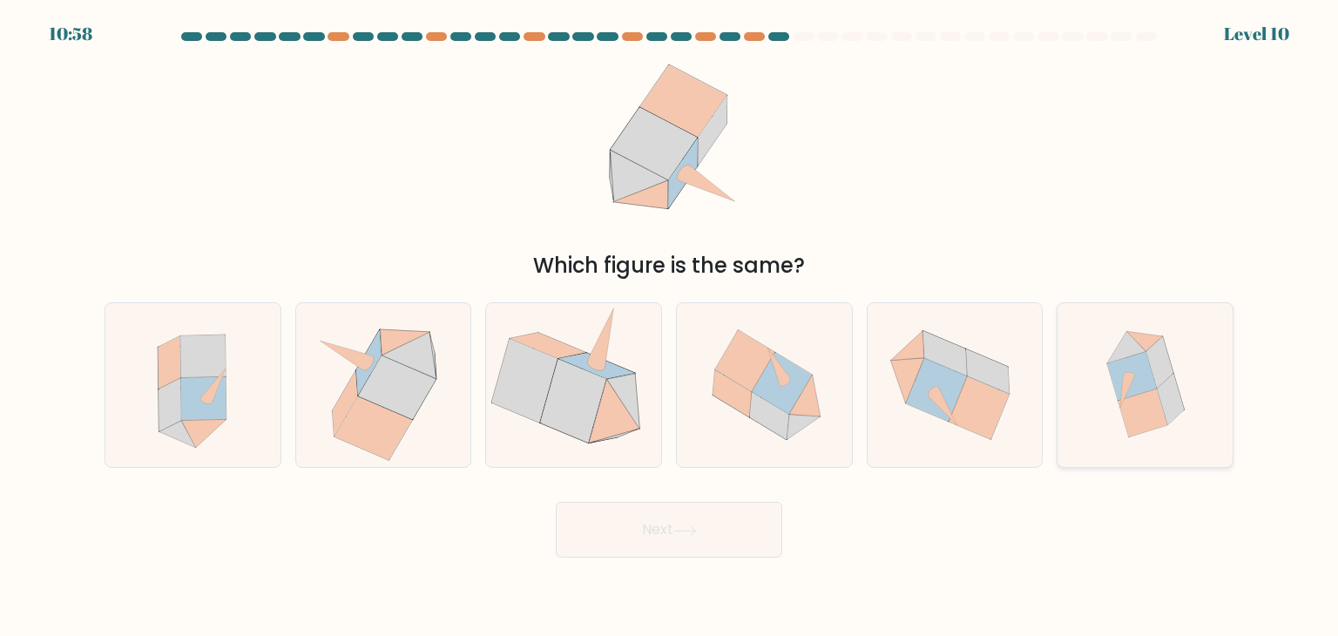
click at [1131, 392] on icon at bounding box center [1132, 376] width 50 height 49
click at [670, 327] on input "f." at bounding box center [669, 322] width 1 height 9
radio input "true"
click at [709, 531] on button "Next" at bounding box center [669, 530] width 226 height 56
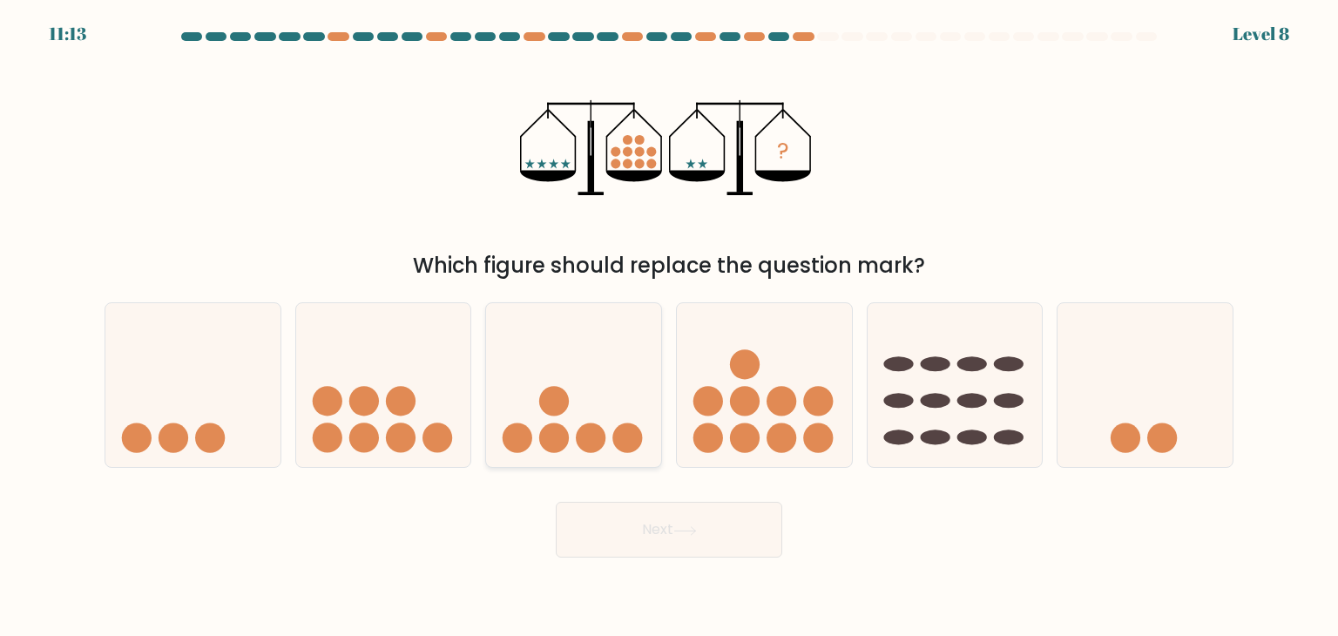
click at [576, 360] on icon at bounding box center [573, 385] width 175 height 145
click at [669, 327] on input "c." at bounding box center [669, 322] width 1 height 9
radio input "true"
click at [670, 506] on button "Next" at bounding box center [669, 530] width 226 height 56
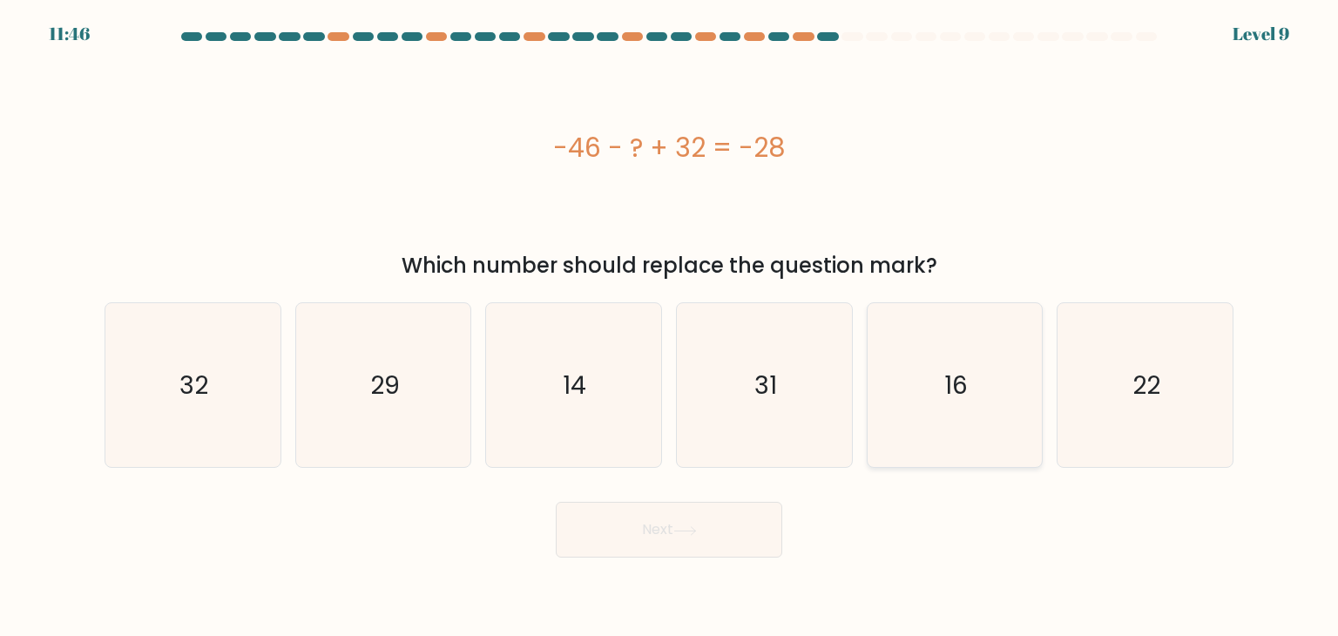
click at [892, 395] on icon "16" at bounding box center [955, 385] width 164 height 164
click at [670, 327] on input "e. 16" at bounding box center [669, 322] width 1 height 9
radio input "true"
click at [1065, 394] on icon "22" at bounding box center [1145, 385] width 164 height 164
click at [670, 327] on input "f. 22" at bounding box center [669, 322] width 1 height 9
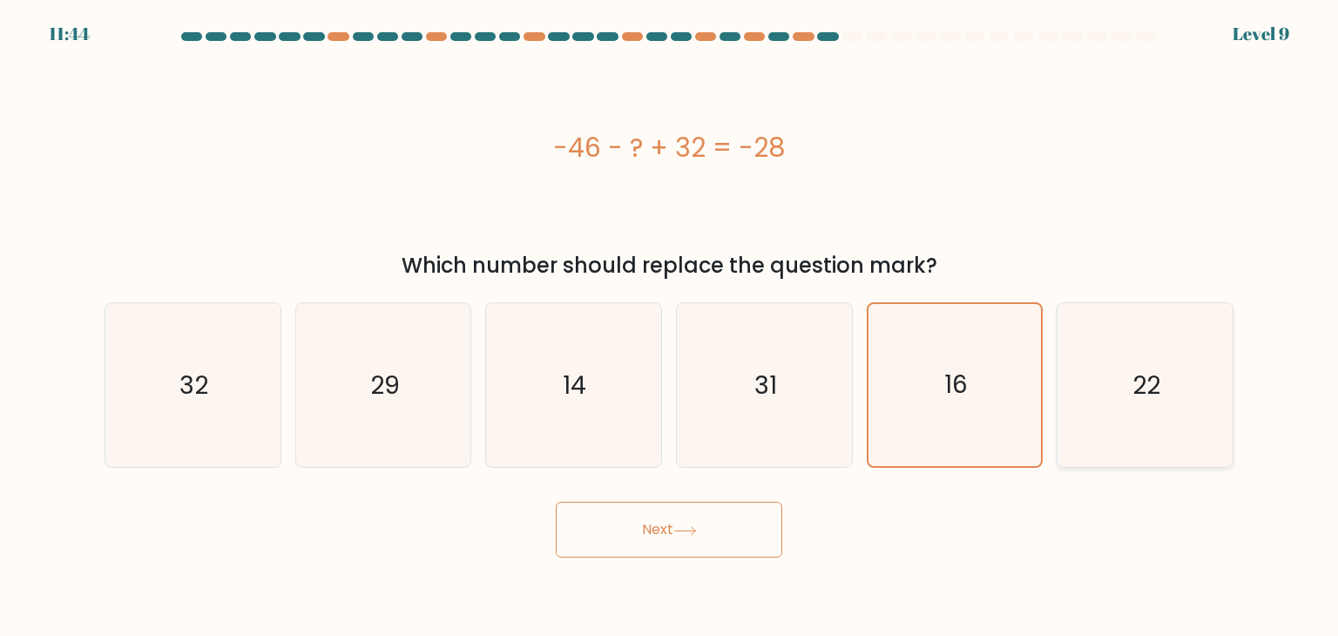
radio input "true"
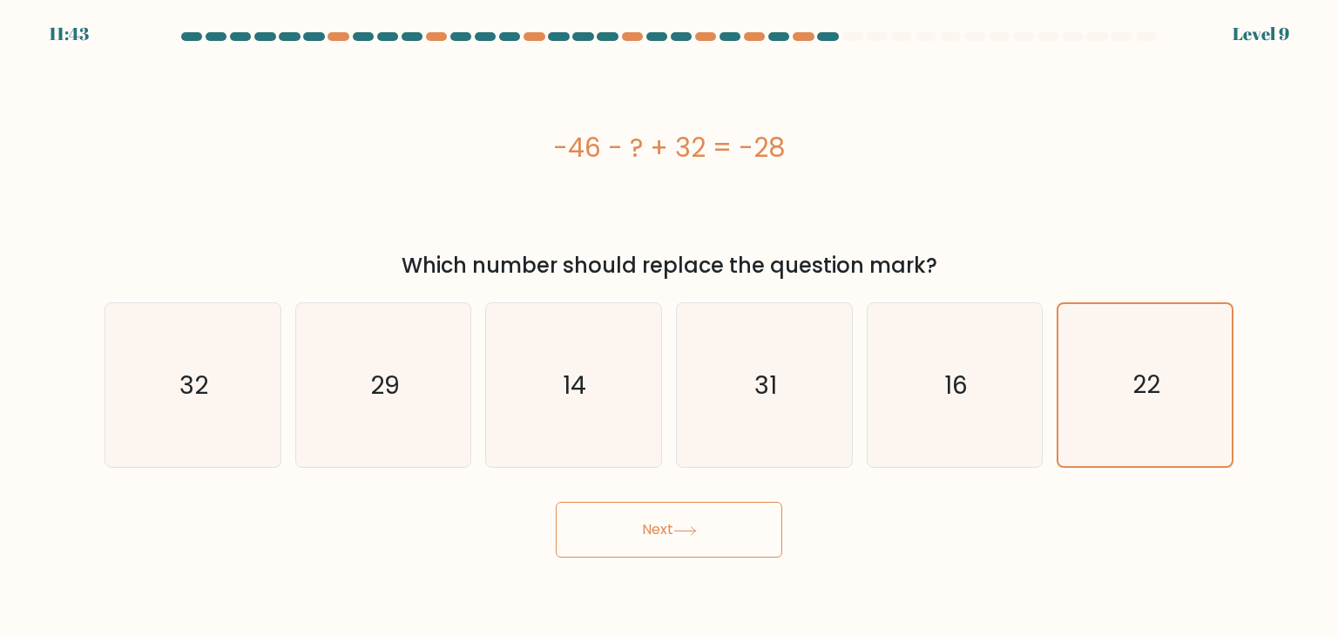
click at [710, 510] on button "Next" at bounding box center [669, 530] width 226 height 56
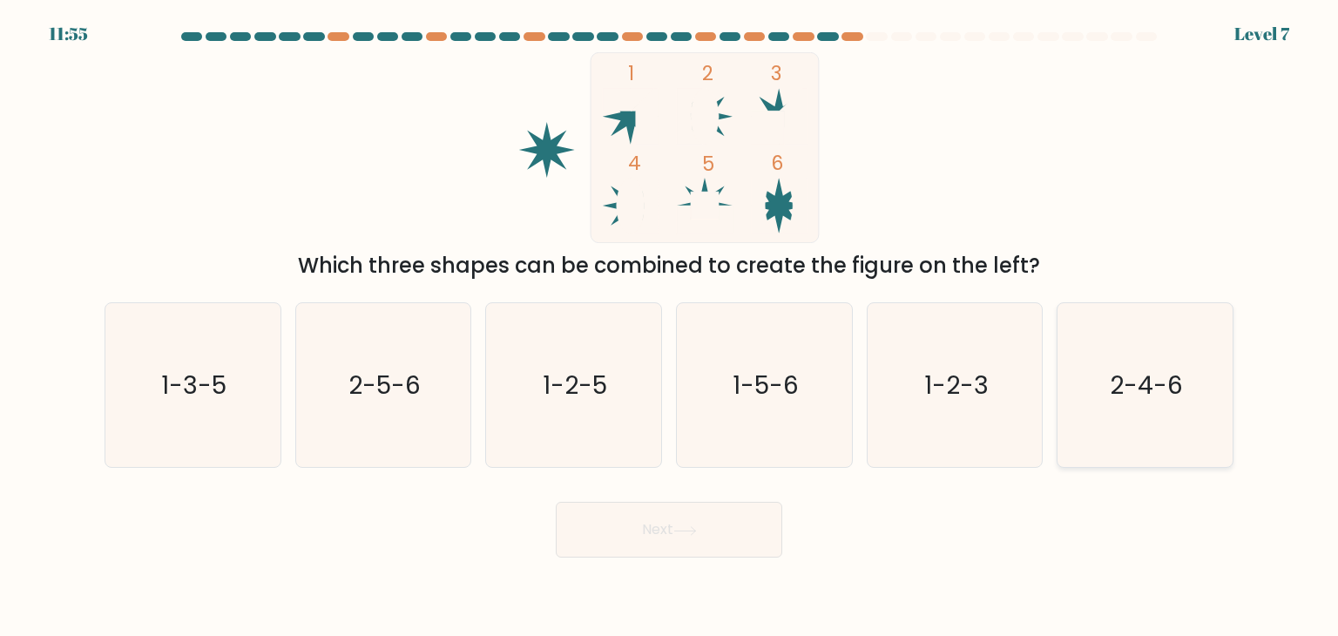
click at [1114, 379] on text "2-4-6" at bounding box center [1146, 385] width 73 height 35
click at [670, 327] on input "f. 2-4-6" at bounding box center [669, 322] width 1 height 9
radio input "true"
click at [743, 525] on button "Next" at bounding box center [669, 530] width 226 height 56
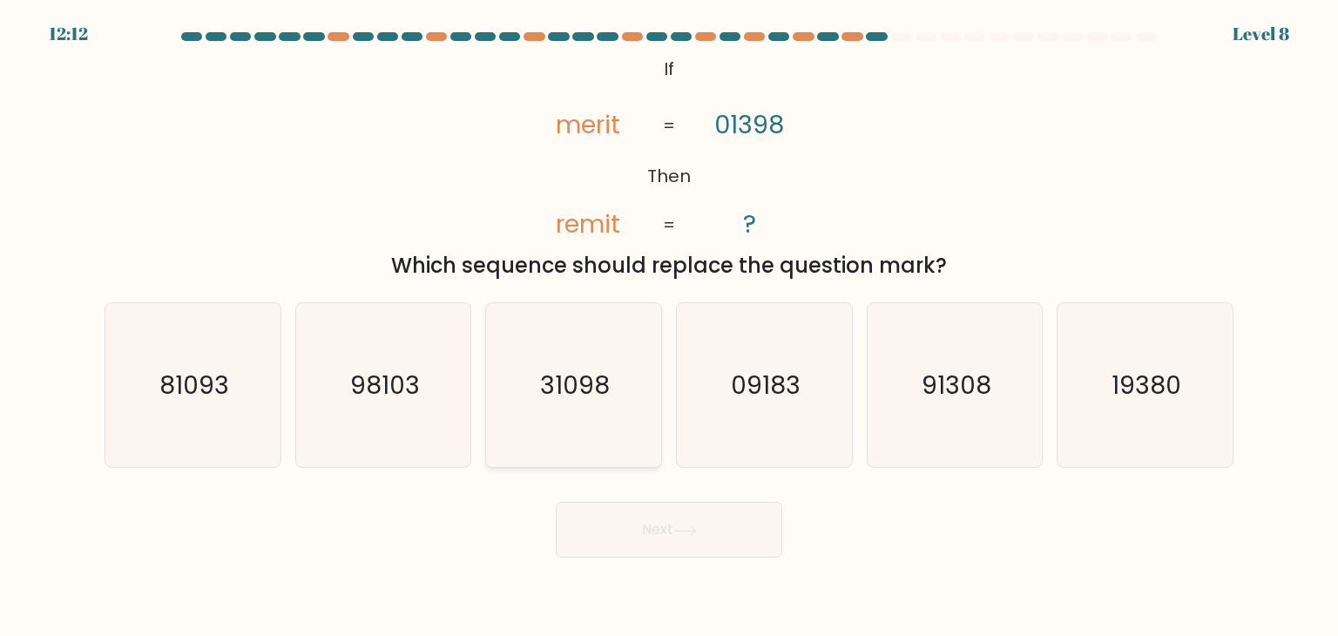
click at [560, 416] on icon "31098" at bounding box center [573, 385] width 164 height 164
click at [669, 327] on input "c. 31098" at bounding box center [669, 322] width 1 height 9
radio input "true"
click at [608, 517] on button "Next" at bounding box center [669, 530] width 226 height 56
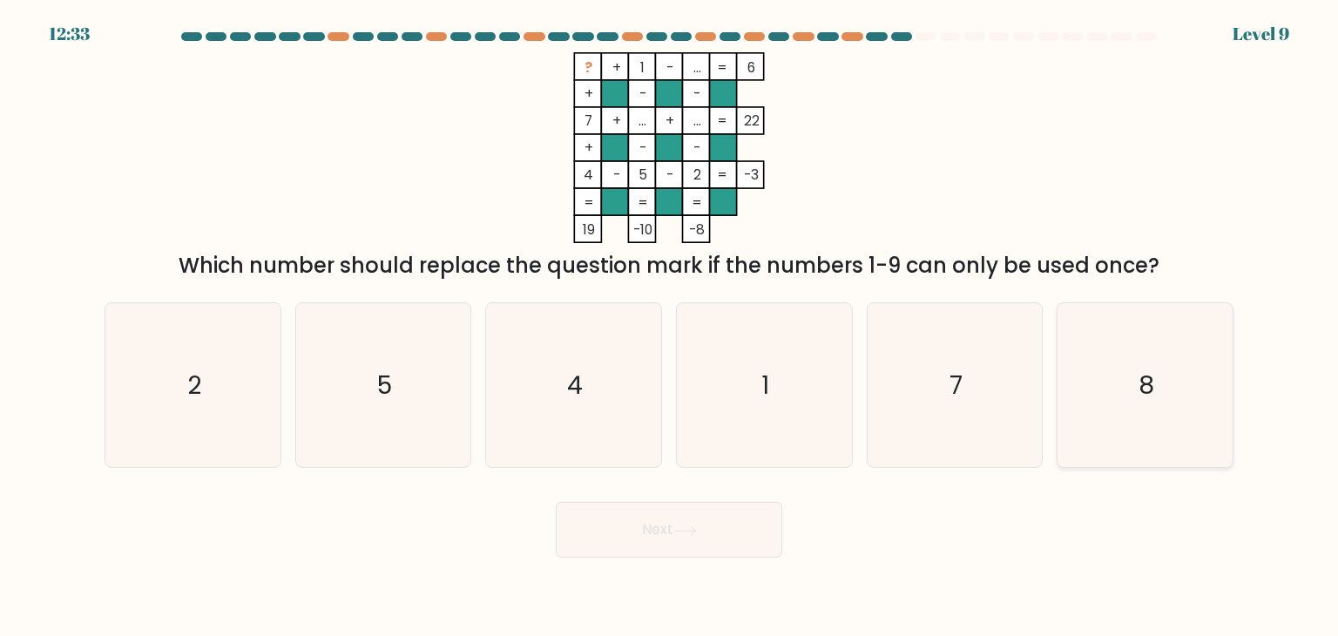
click at [1092, 374] on icon "8" at bounding box center [1145, 385] width 164 height 164
click at [670, 327] on input "f. 8" at bounding box center [669, 322] width 1 height 9
radio input "true"
click at [746, 534] on button "Next" at bounding box center [669, 530] width 226 height 56
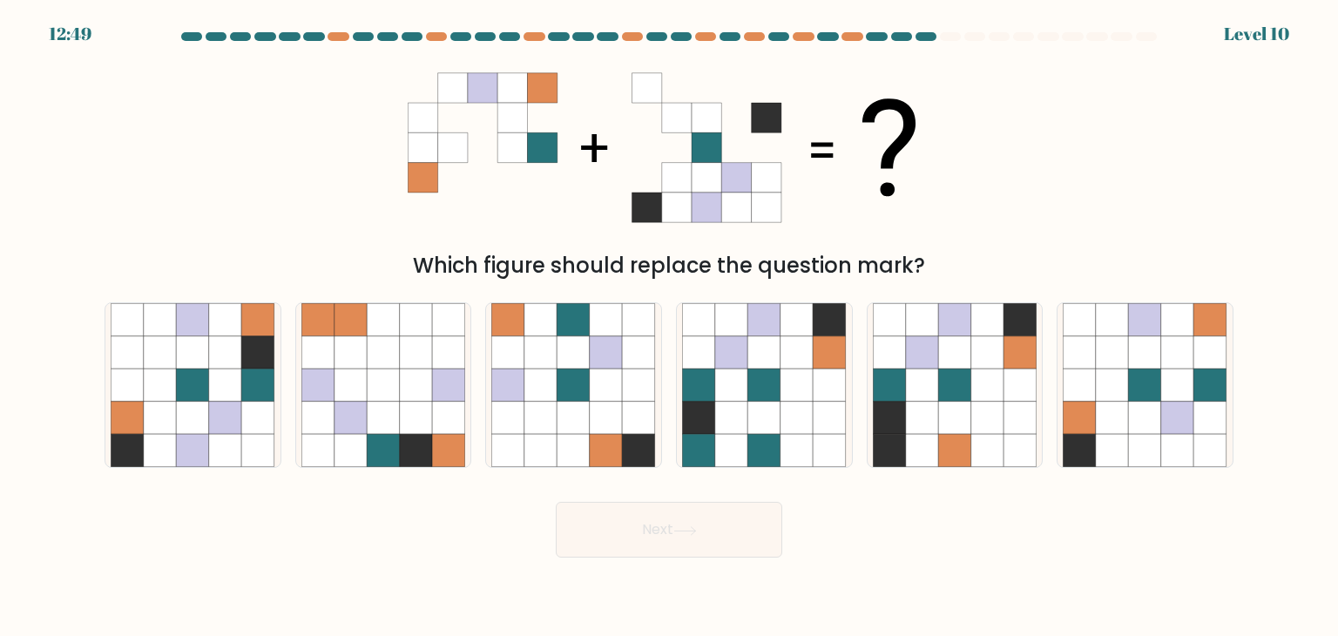
click at [864, 376] on div "e." at bounding box center [955, 385] width 191 height 166
click at [917, 388] on icon at bounding box center [922, 384] width 33 height 33
click at [670, 327] on input "e." at bounding box center [669, 322] width 1 height 9
radio input "true"
click at [213, 381] on icon at bounding box center [225, 384] width 33 height 33
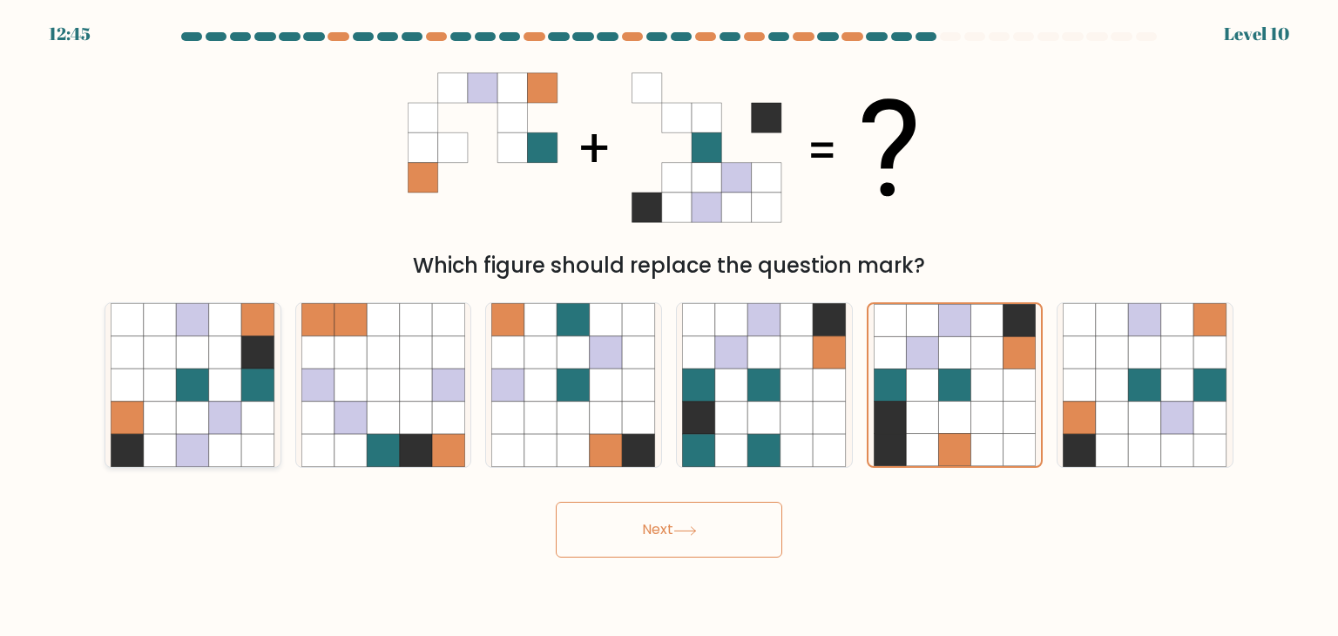
click at [669, 327] on input "a." at bounding box center [669, 322] width 1 height 9
radio input "true"
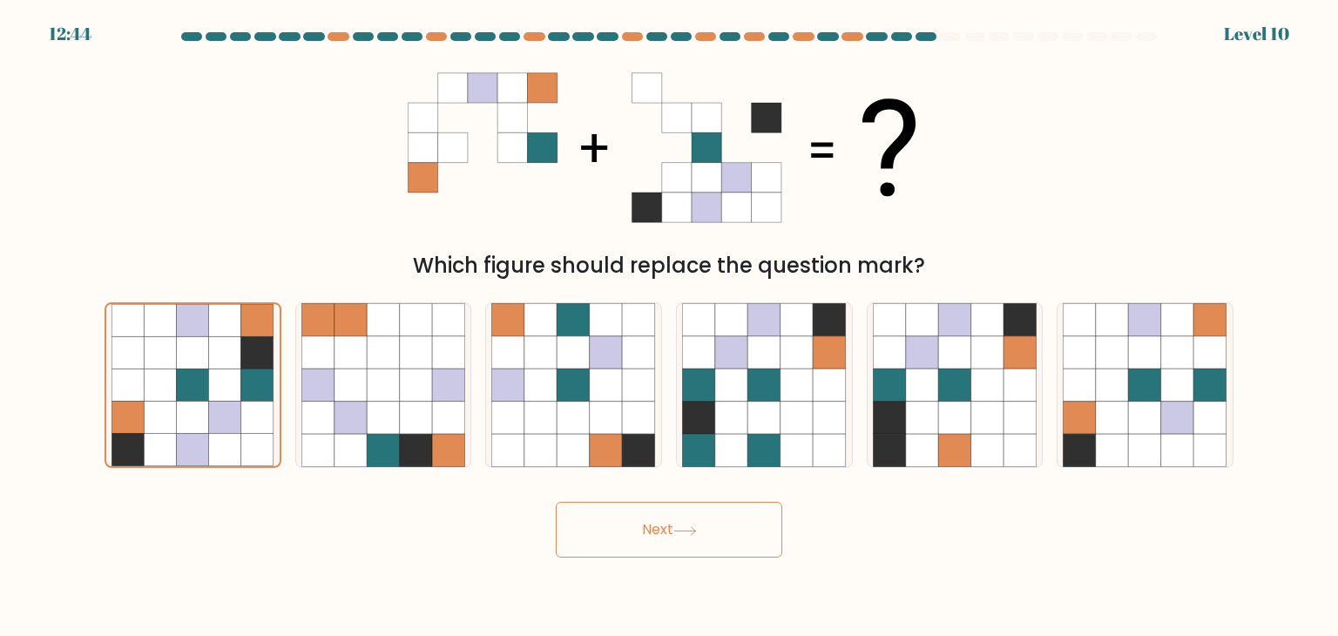
click at [604, 531] on button "Next" at bounding box center [669, 530] width 226 height 56
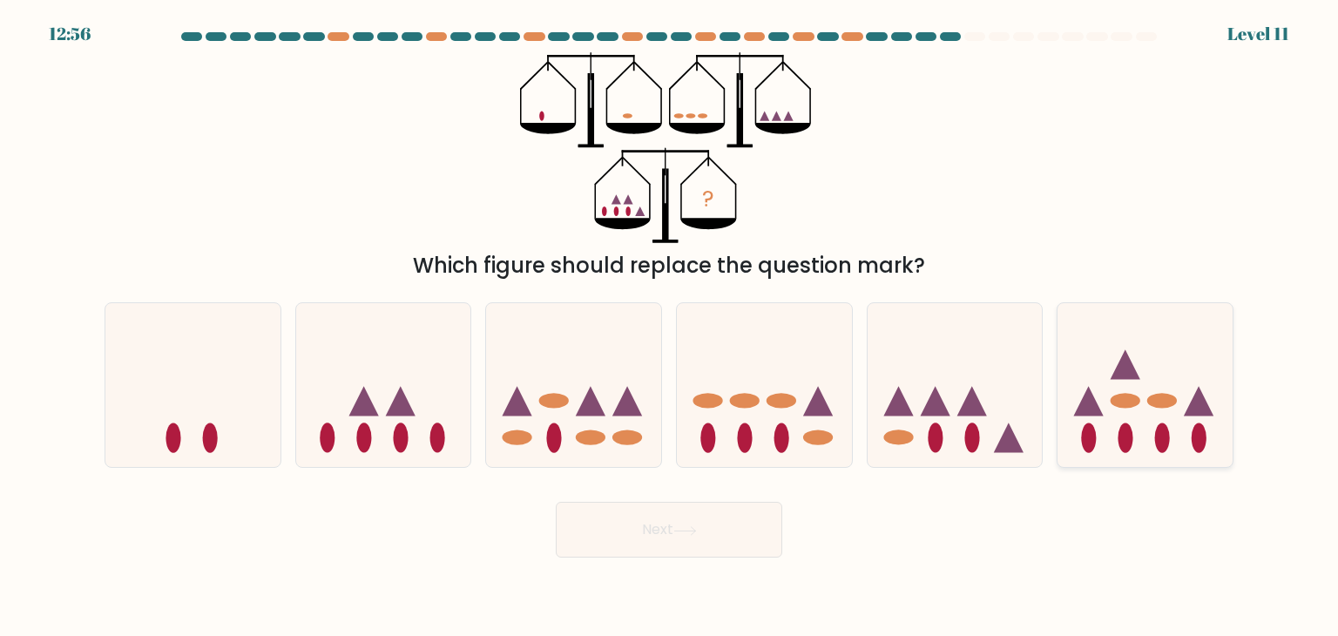
click at [1155, 389] on icon at bounding box center [1145, 385] width 175 height 145
click at [670, 327] on input "f." at bounding box center [669, 322] width 1 height 9
radio input "true"
click at [786, 510] on div "Next" at bounding box center [669, 523] width 1150 height 69
click at [706, 537] on button "Next" at bounding box center [669, 530] width 226 height 56
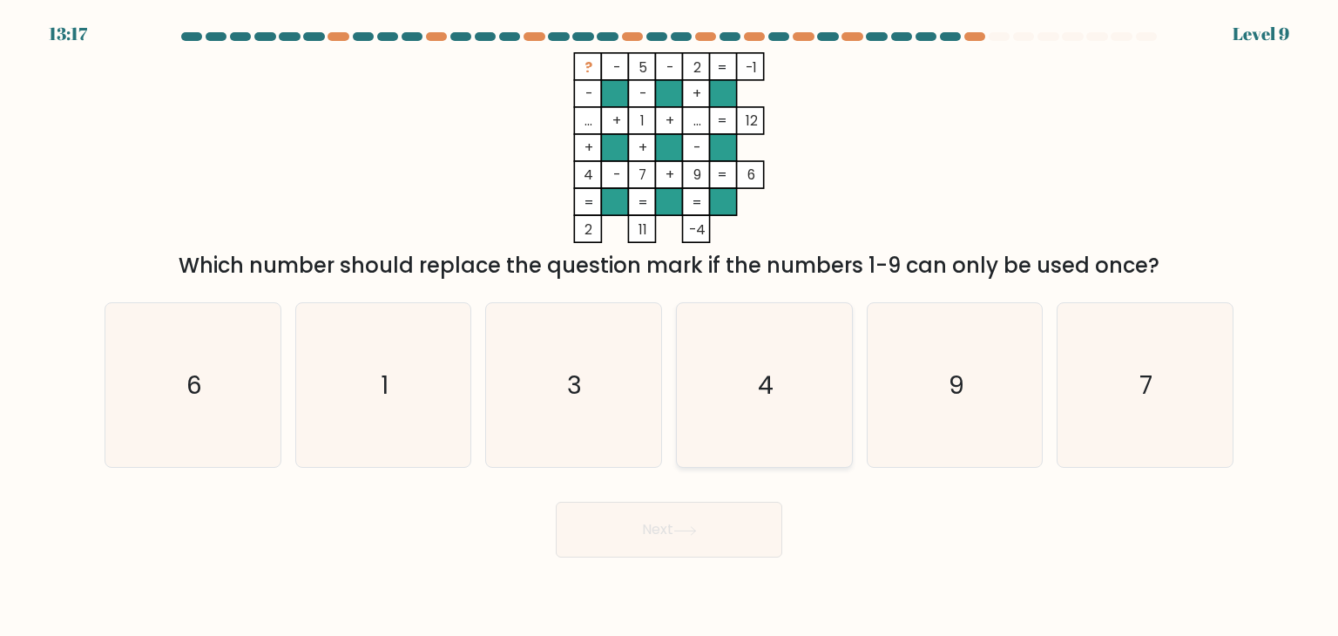
click at [804, 374] on icon "4" at bounding box center [764, 385] width 164 height 164
click at [670, 327] on input "d. 4" at bounding box center [669, 322] width 1 height 9
radio input "true"
click at [692, 551] on button "Next" at bounding box center [669, 530] width 226 height 56
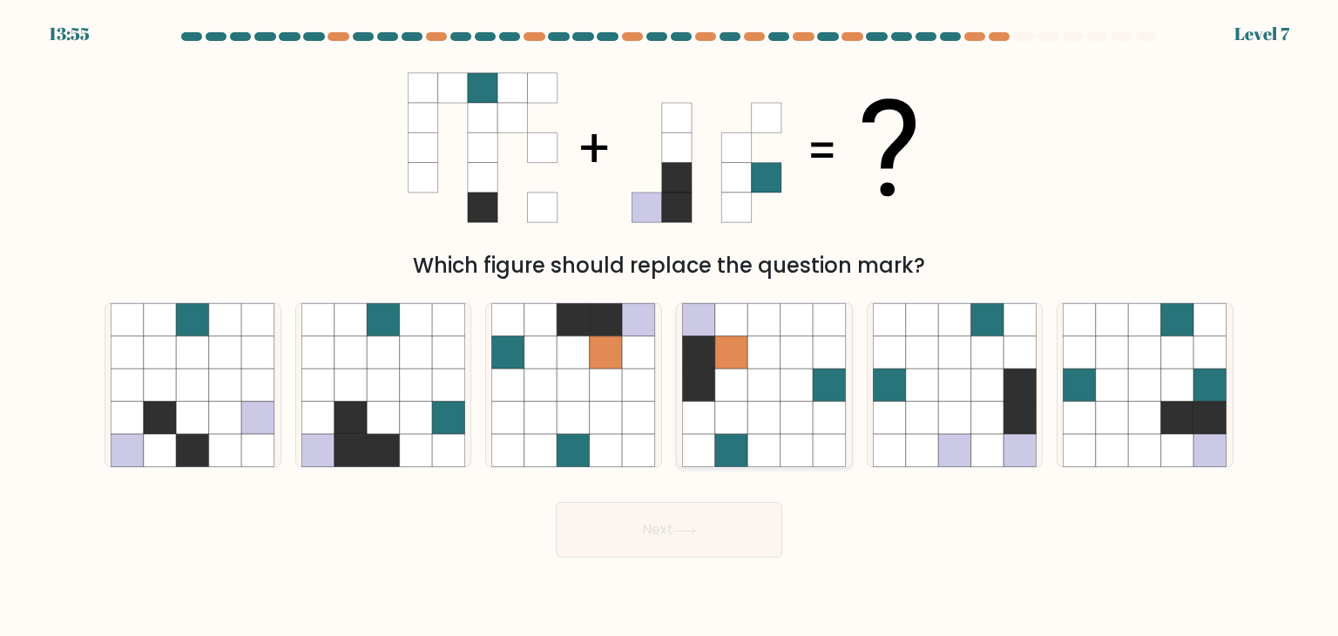
click at [776, 371] on icon at bounding box center [764, 384] width 33 height 33
click at [670, 327] on input "d." at bounding box center [669, 322] width 1 height 9
radio input "true"
click at [976, 405] on icon at bounding box center [987, 418] width 33 height 33
click at [670, 327] on input "e." at bounding box center [669, 322] width 1 height 9
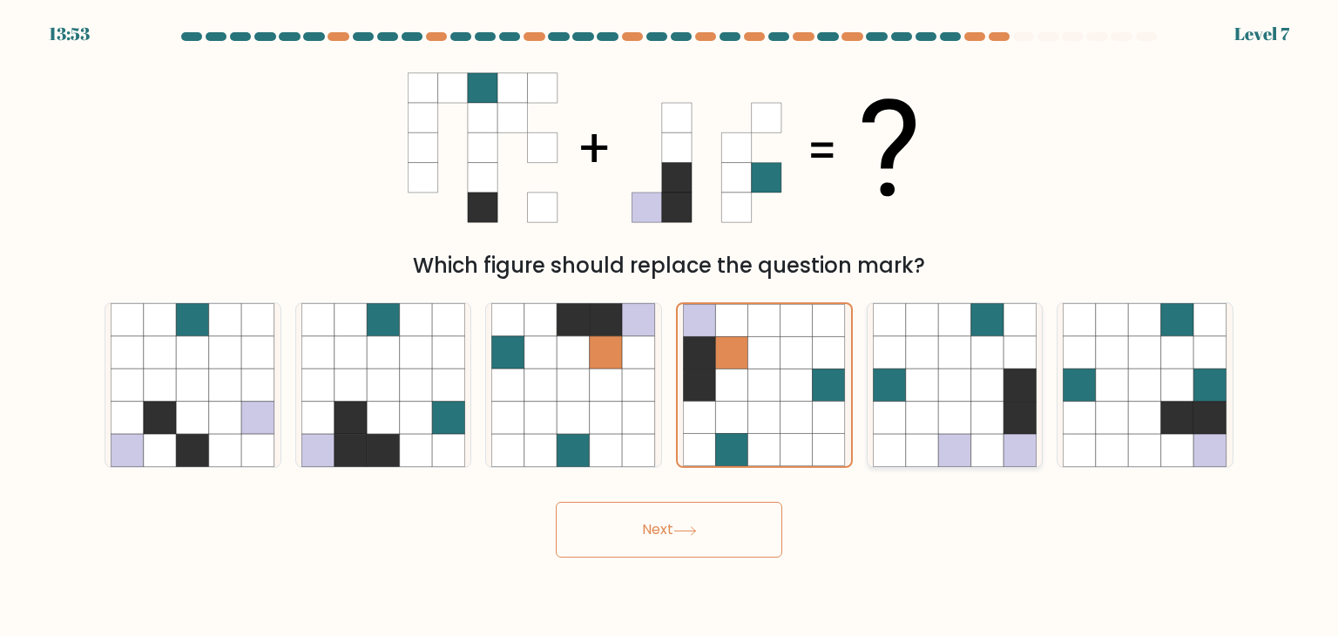
radio input "true"
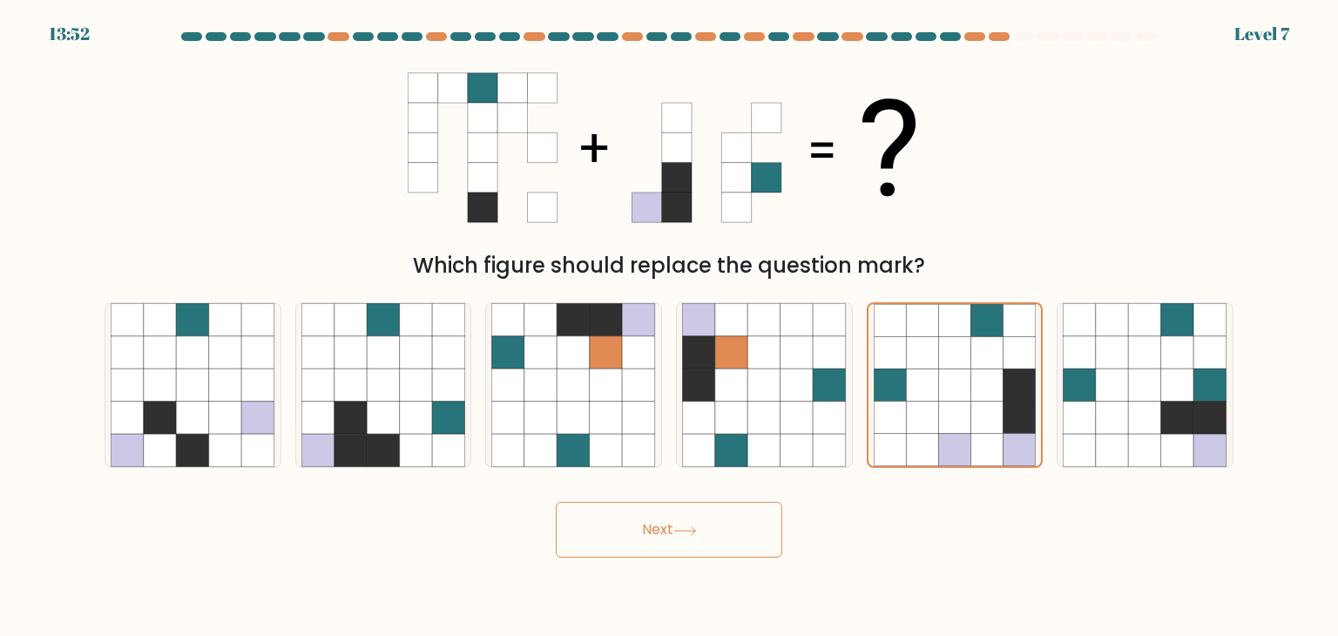
click at [724, 561] on body "13:52 Level 7" at bounding box center [669, 318] width 1338 height 636
click at [711, 544] on button "Next" at bounding box center [669, 530] width 226 height 56
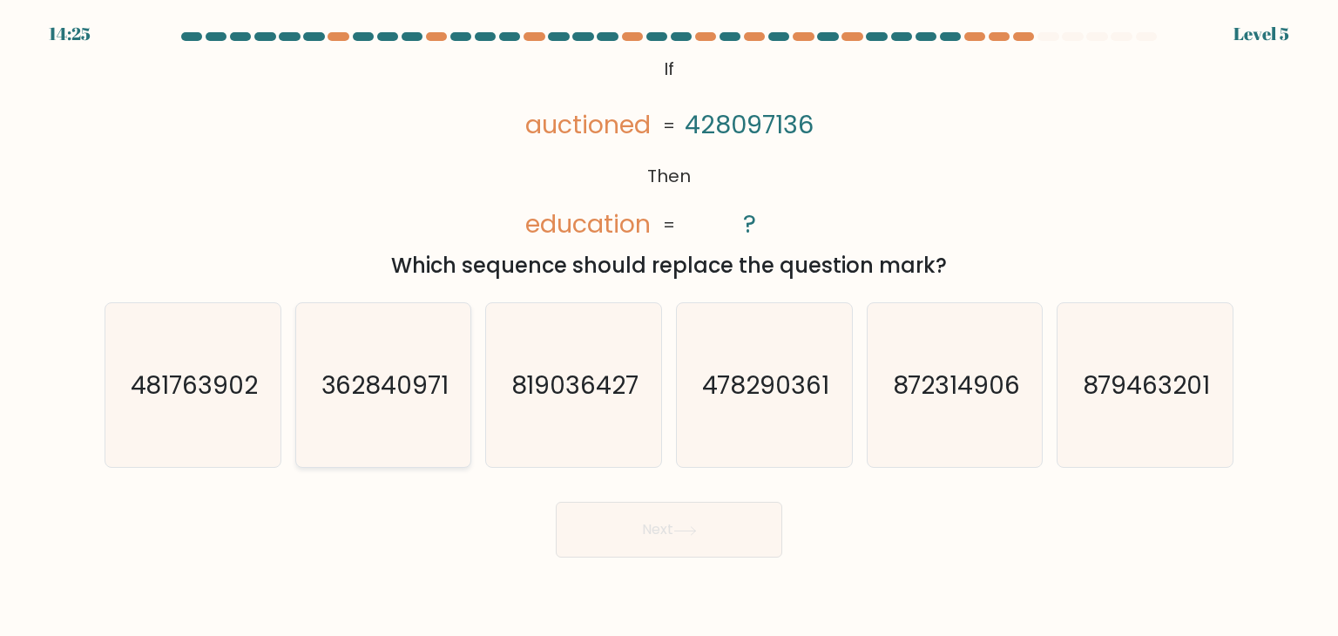
click at [434, 429] on icon "362840971" at bounding box center [383, 385] width 164 height 164
click at [669, 327] on input "b. 362840971" at bounding box center [669, 322] width 1 height 9
radio input "true"
click at [675, 531] on button "Next" at bounding box center [669, 530] width 226 height 56
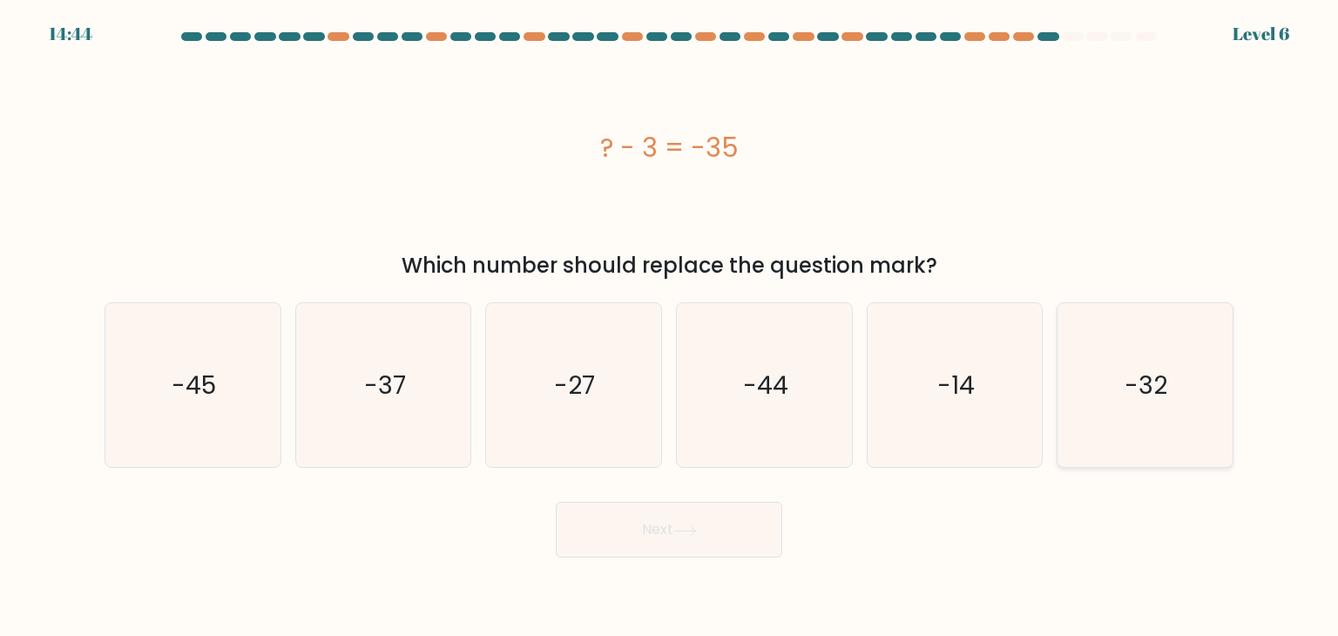
click at [1097, 390] on icon "-32" at bounding box center [1145, 385] width 164 height 164
click at [670, 327] on input "f. -32" at bounding box center [669, 322] width 1 height 9
radio input "true"
click at [755, 526] on button "Next" at bounding box center [669, 530] width 226 height 56
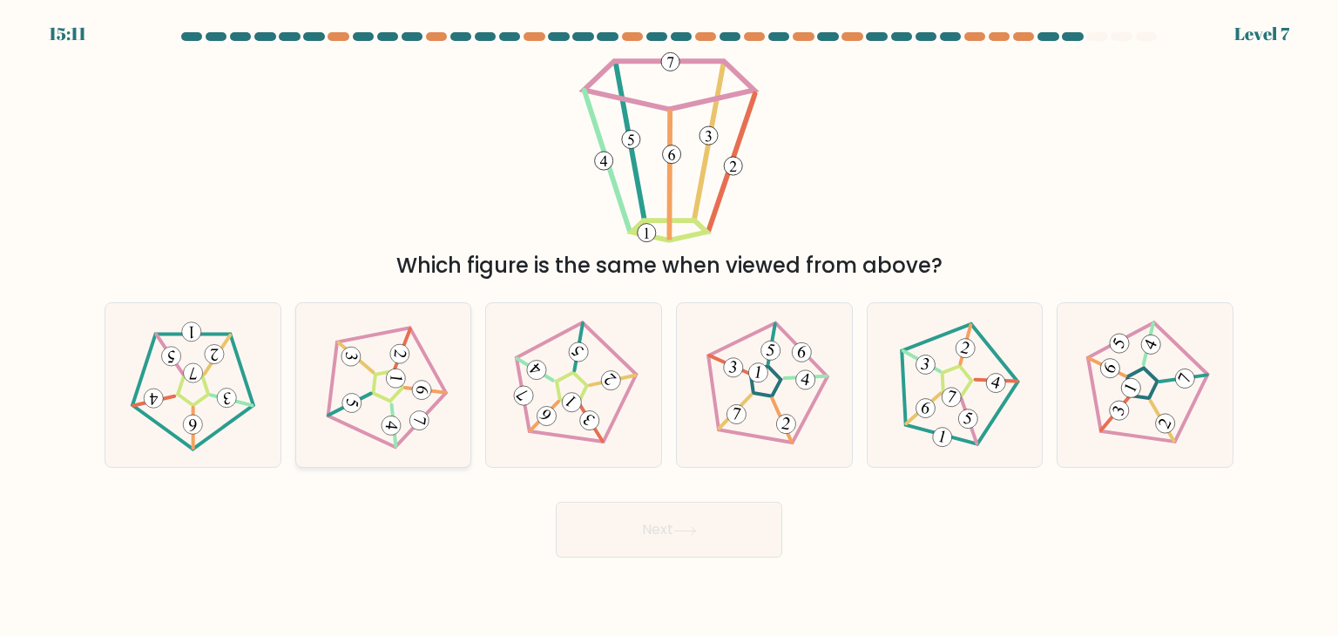
click at [388, 370] on icon at bounding box center [384, 386] width 132 height 132
click at [669, 327] on input "b." at bounding box center [669, 322] width 1 height 9
radio input "true"
click at [678, 516] on button "Next" at bounding box center [669, 530] width 226 height 56
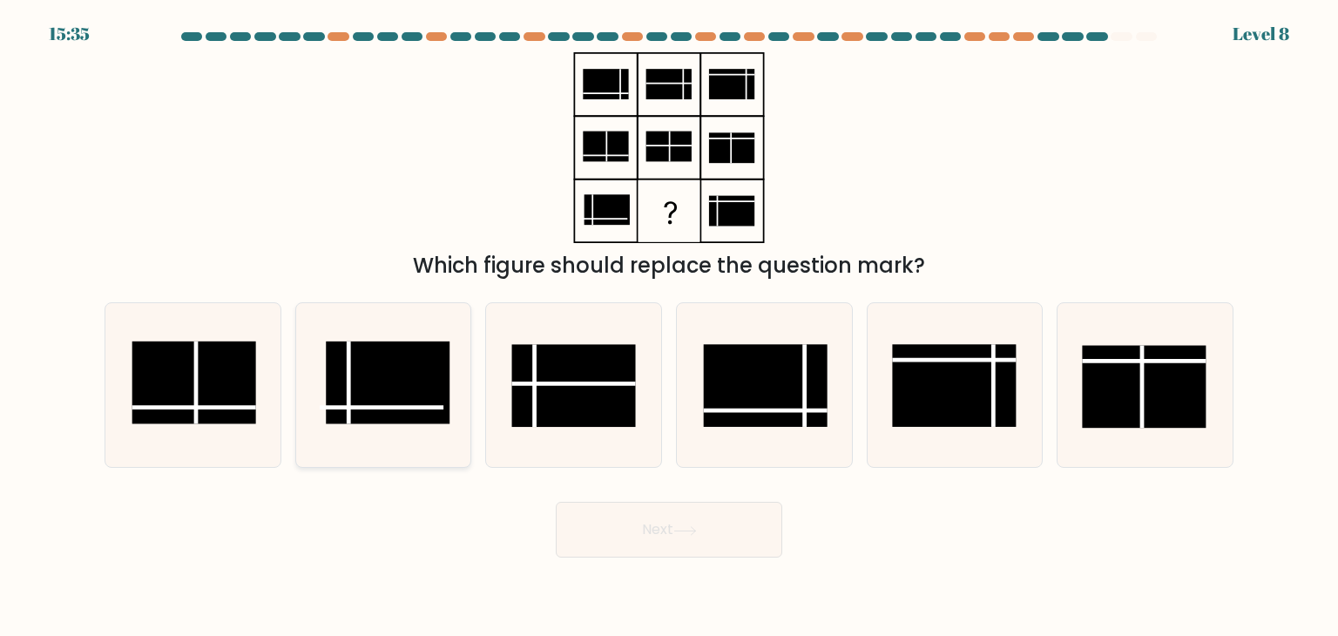
click at [453, 407] on icon at bounding box center [383, 385] width 164 height 164
click at [669, 327] on input "b." at bounding box center [669, 322] width 1 height 9
radio input "true"
click at [625, 408] on rect at bounding box center [574, 386] width 124 height 83
click at [669, 327] on input "c." at bounding box center [669, 322] width 1 height 9
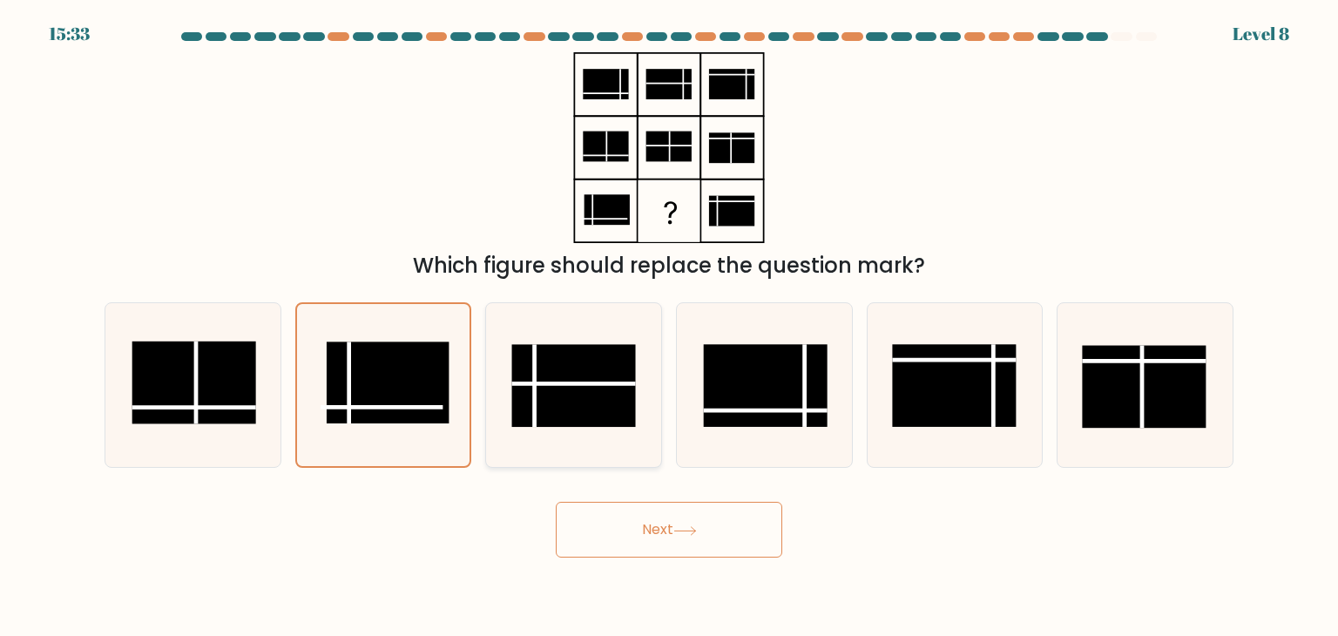
radio input "true"
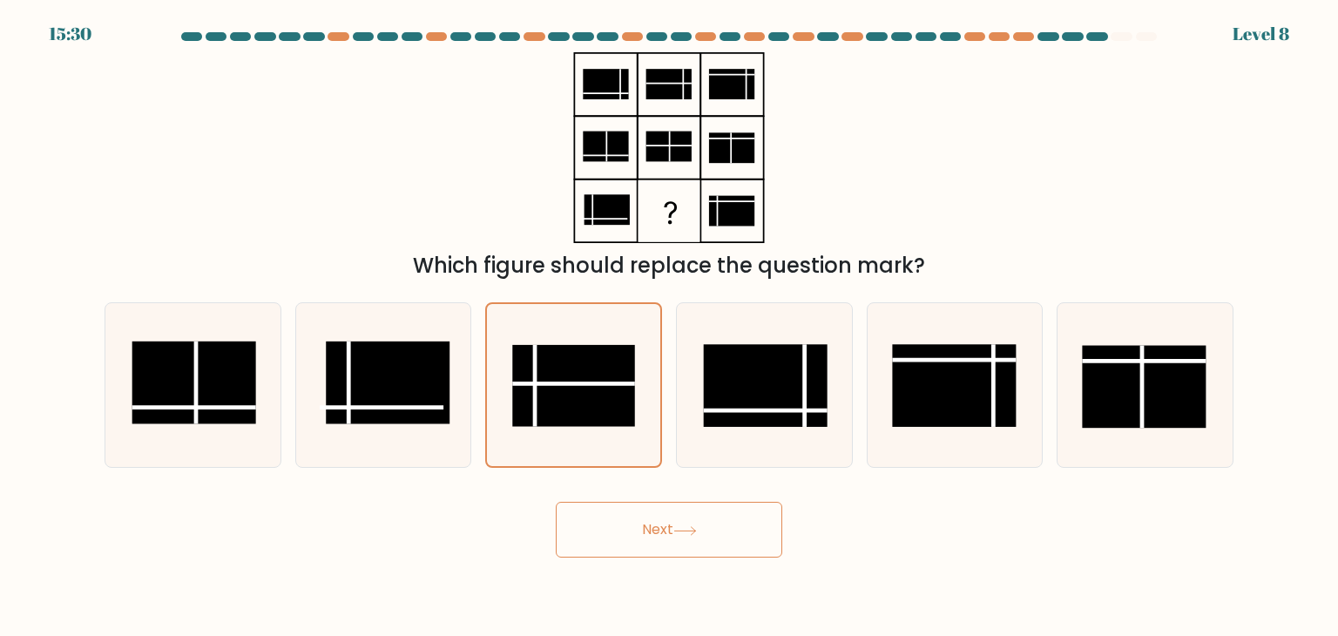
click at [728, 531] on button "Next" at bounding box center [669, 530] width 226 height 56
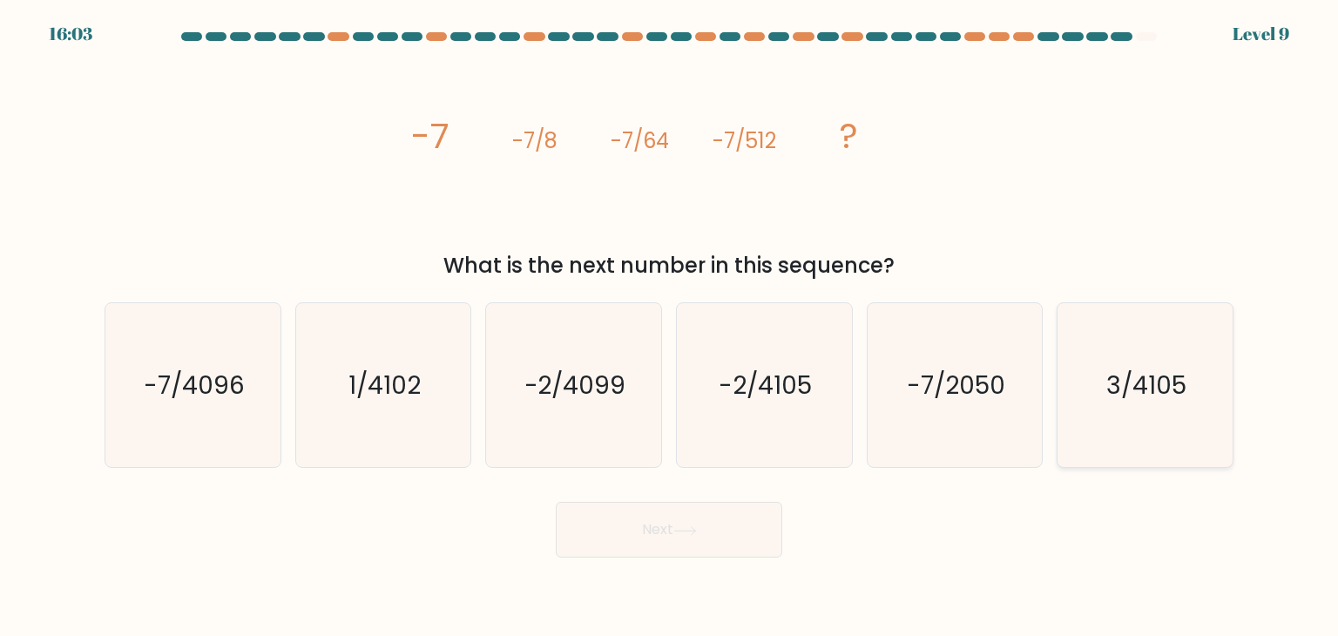
click at [1138, 392] on text "3/4105" at bounding box center [1146, 385] width 80 height 35
click at [670, 327] on input "f. 3/4105" at bounding box center [669, 322] width 1 height 9
radio input "true"
click at [721, 523] on button "Next" at bounding box center [669, 530] width 226 height 56
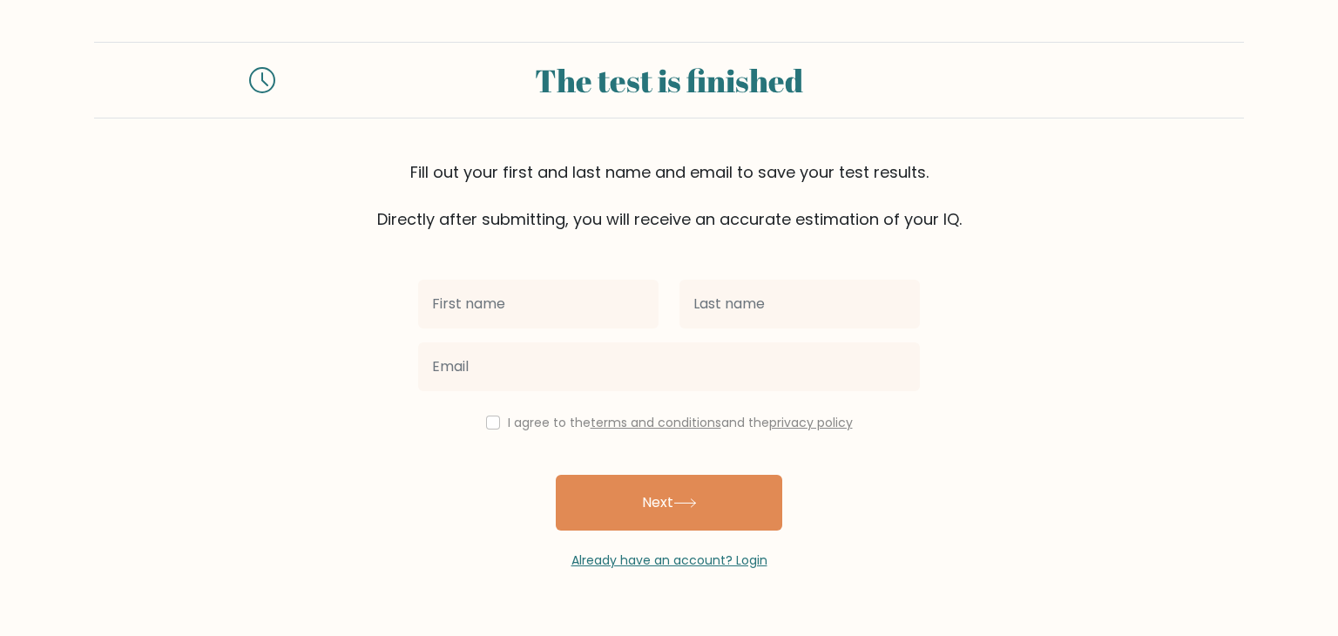
click at [544, 324] on input "text" at bounding box center [538, 304] width 240 height 49
type input "Yvez"
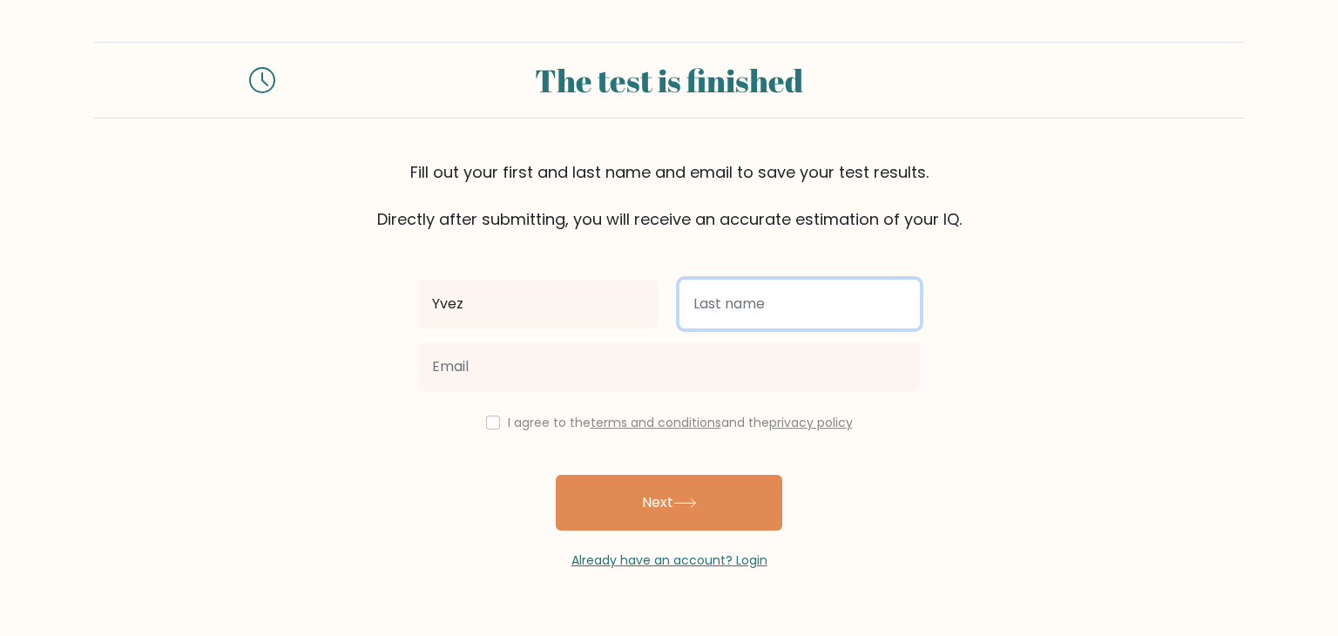
click at [683, 293] on input "text" at bounding box center [799, 304] width 240 height 49
type input "Oseo"
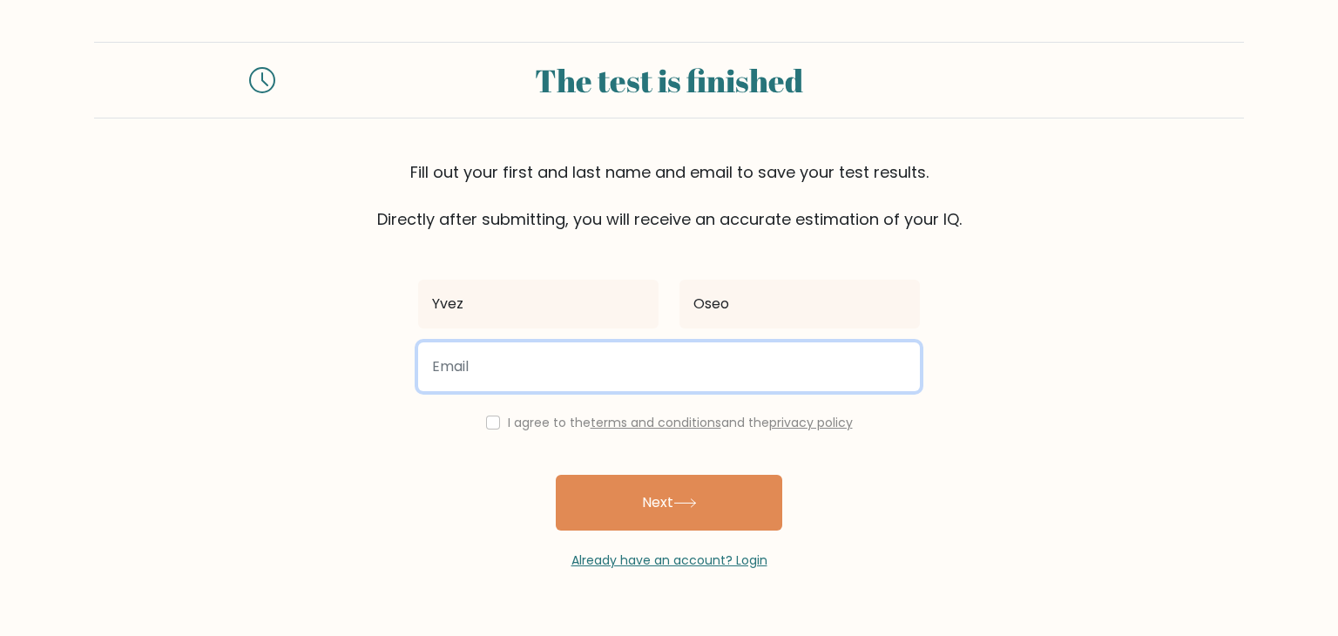
drag, startPoint x: 595, startPoint y: 375, endPoint x: 549, endPoint y: 417, distance: 62.3
click at [549, 417] on div "Yvez Oseo I agree to the terms and conditions and the privacy policy Next Alrea…" at bounding box center [669, 400] width 523 height 339
type input "wassabiplayz3968@gmail.com"
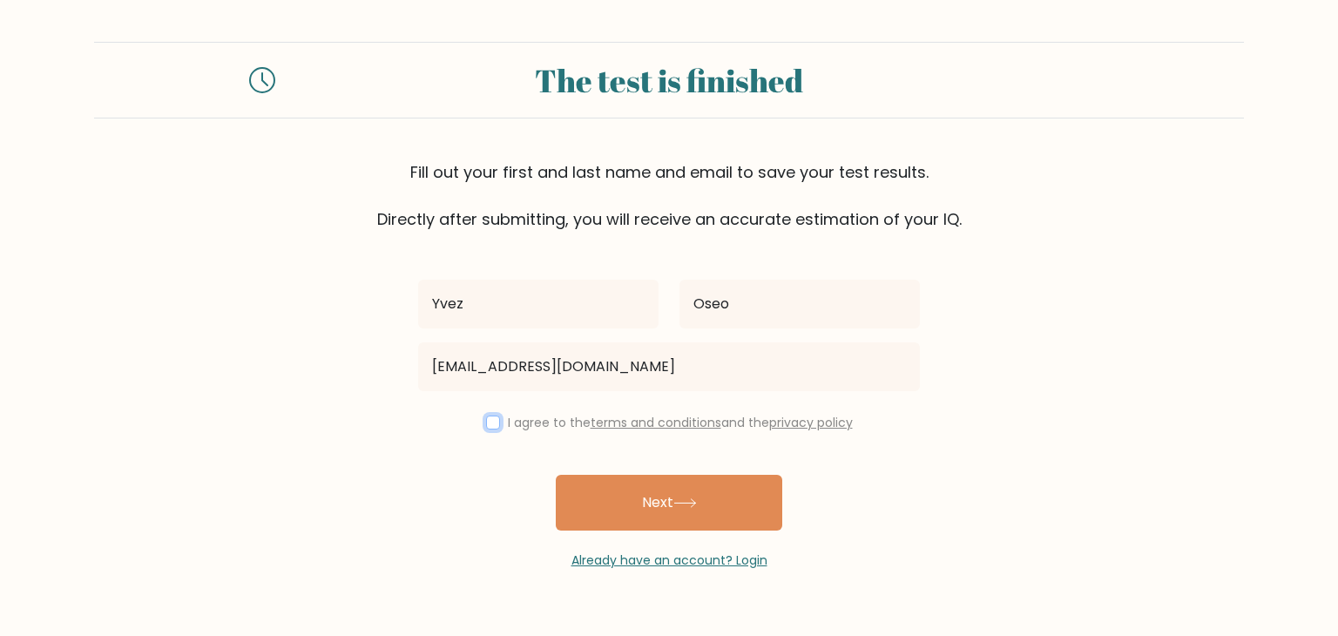
click at [491, 423] on input "checkbox" at bounding box center [493, 423] width 14 height 14
checkbox input "true"
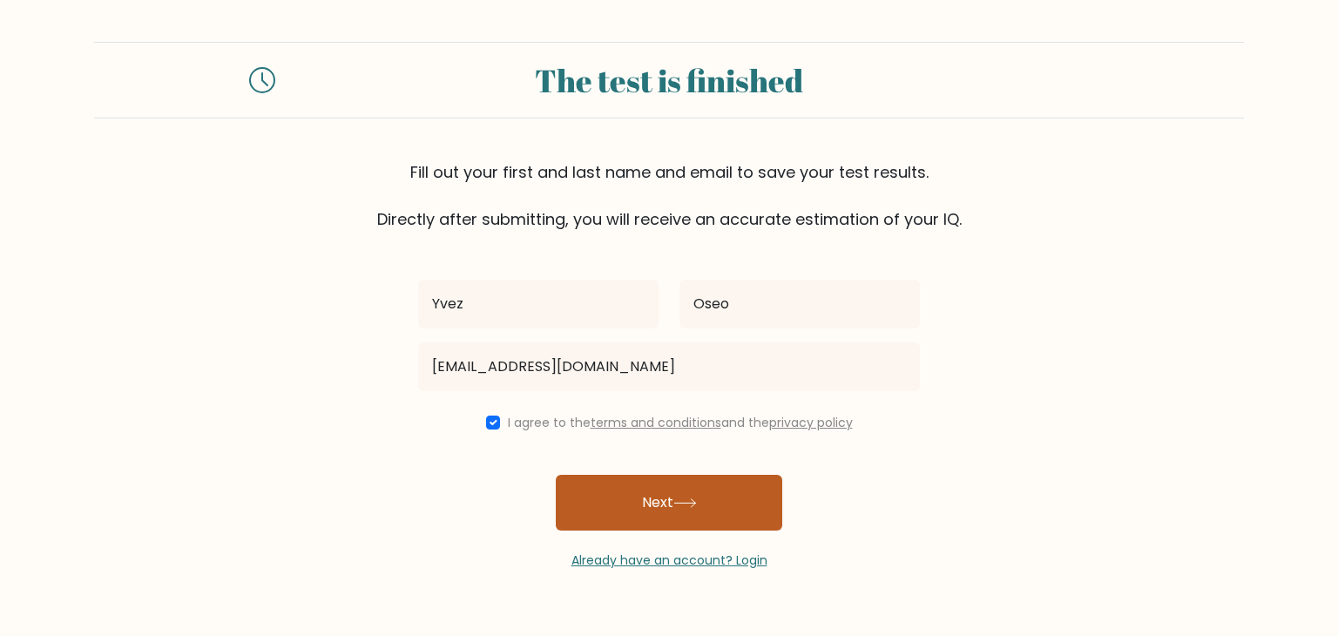
click at [632, 519] on button "Next" at bounding box center [669, 503] width 226 height 56
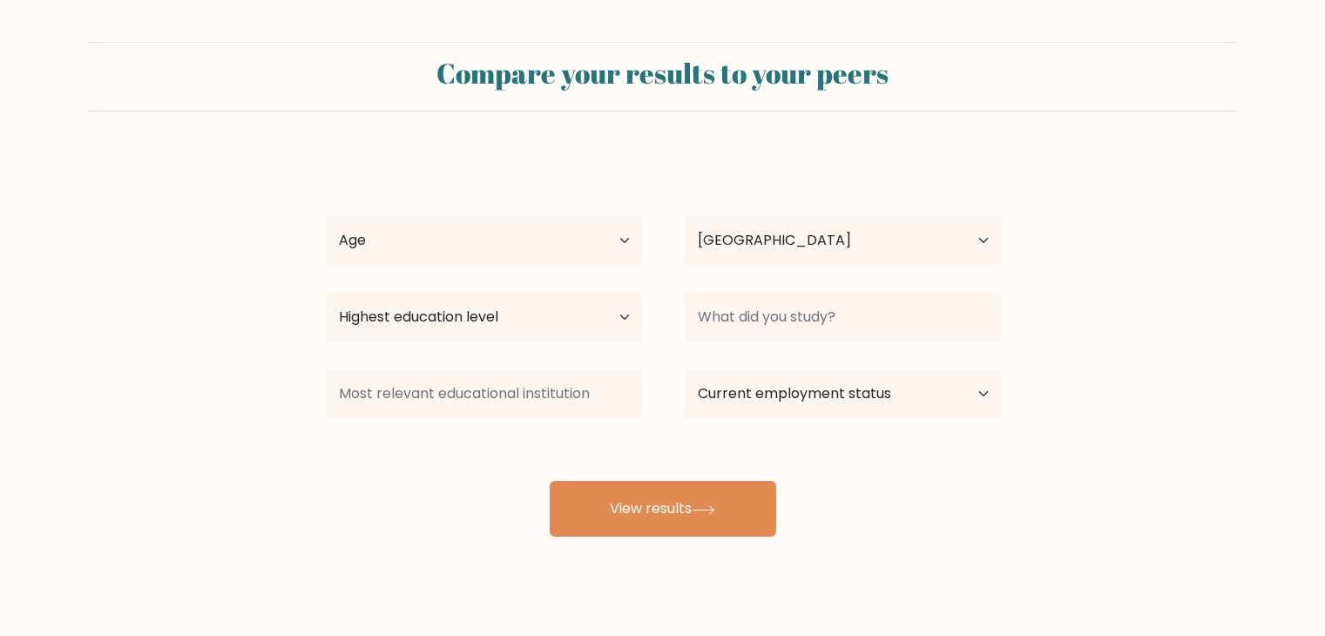
select select "PH"
click at [561, 248] on select "Age Under 18 years old 18-24 years old 25-34 years old 35-44 years old 45-54 ye…" at bounding box center [483, 240] width 317 height 49
select select "18_24"
click at [325, 216] on select "Age Under 18 years old 18-24 years old 25-34 years old 35-44 years old 45-54 ye…" at bounding box center [483, 240] width 317 height 49
click at [530, 325] on select "Highest education level No schooling Primary Lower Secondary Upper Secondary Oc…" at bounding box center [483, 317] width 317 height 49
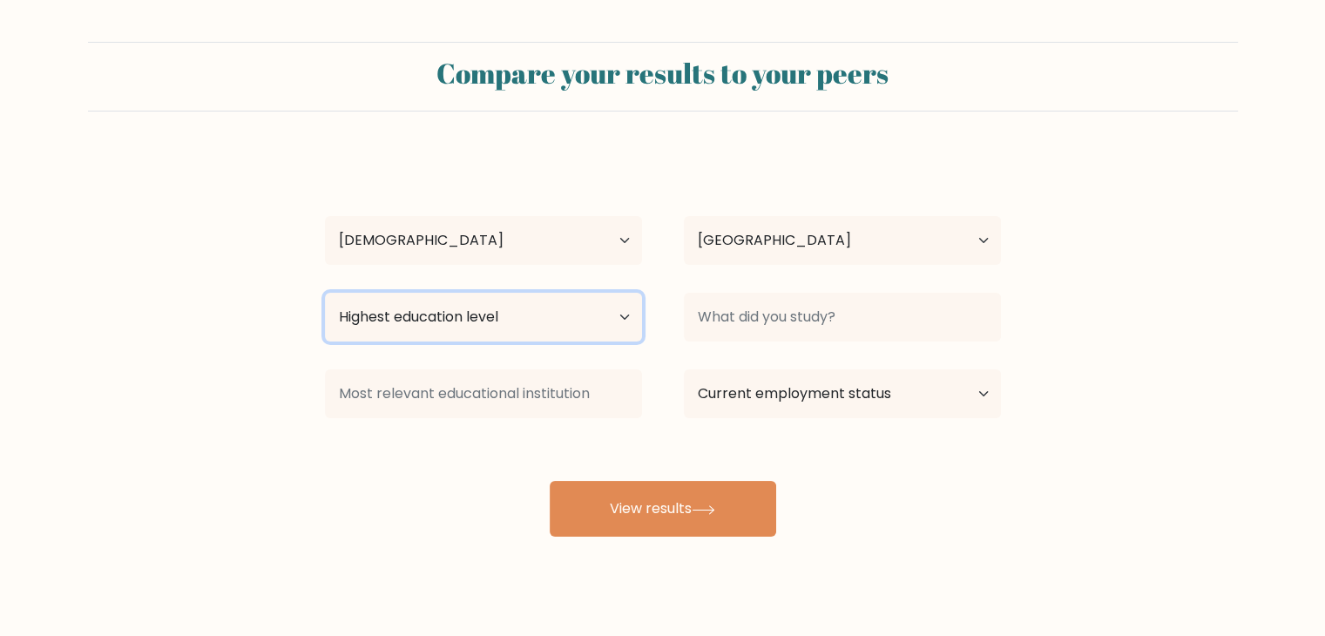
select select "upper_secondary"
click at [325, 293] on select "Highest education level No schooling Primary Lower Secondary Upper Secondary Oc…" at bounding box center [483, 317] width 317 height 49
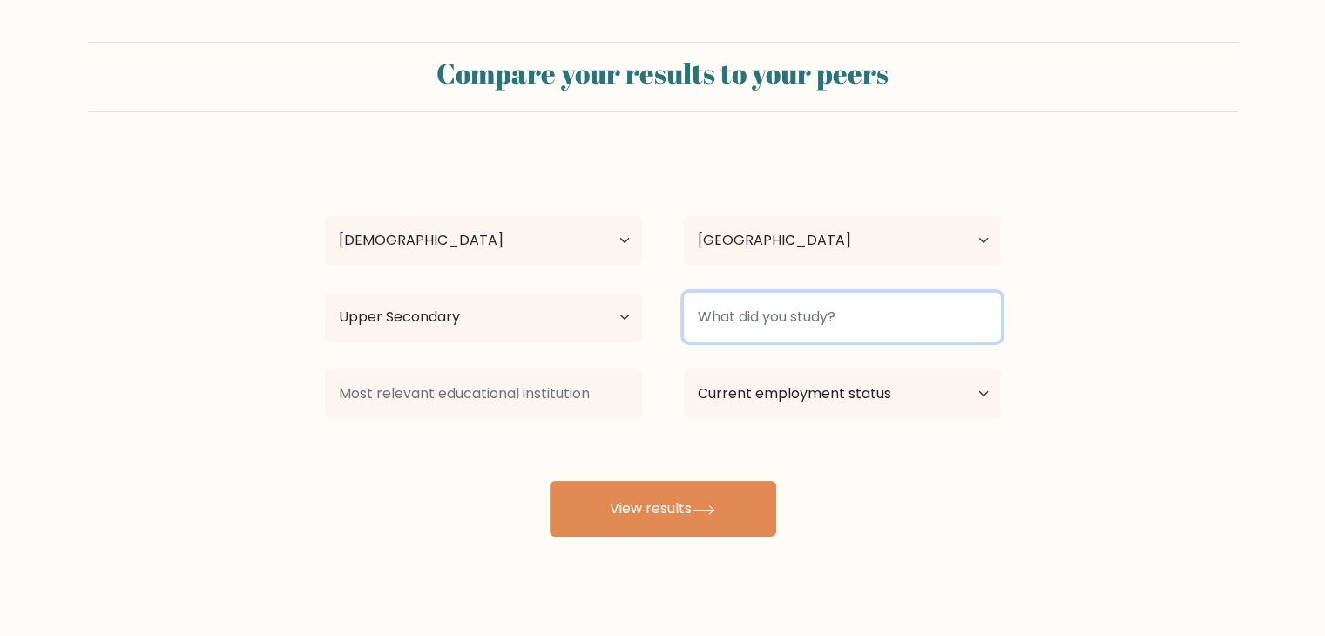
click at [690, 331] on input at bounding box center [842, 317] width 317 height 49
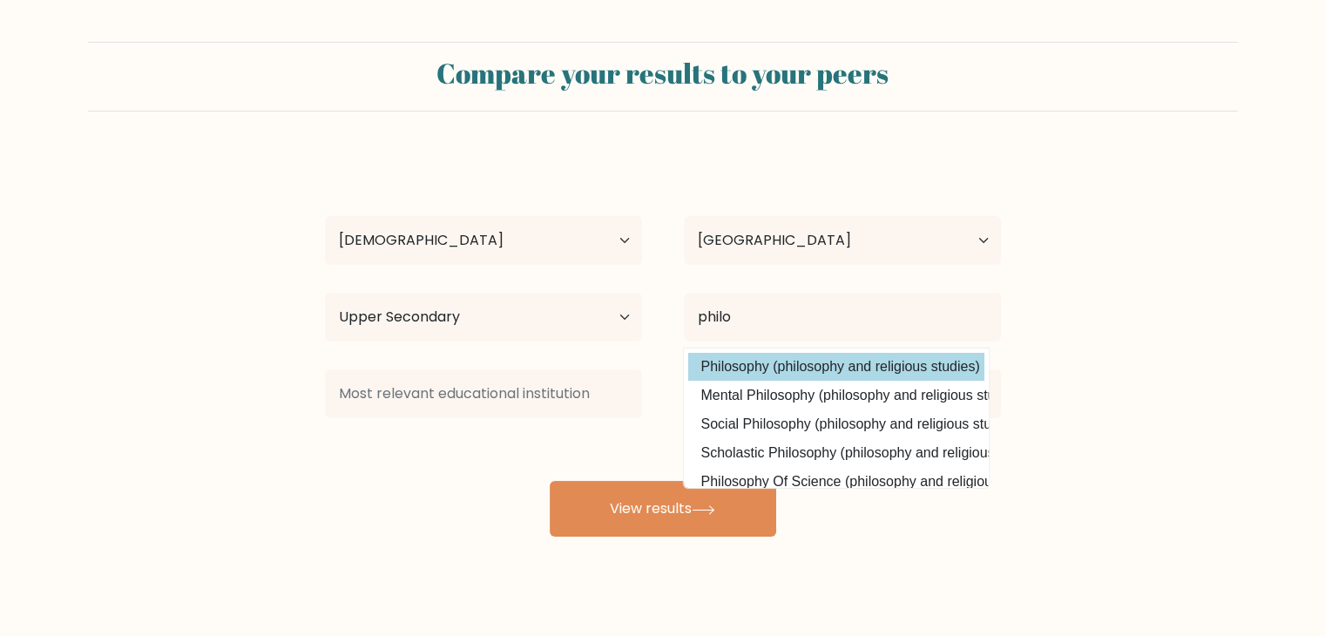
click at [749, 361] on div "Yvez Oseo Age Under 18 years old 18-24 years old 25-34 years old 35-44 years ol…" at bounding box center [662, 344] width 697 height 383
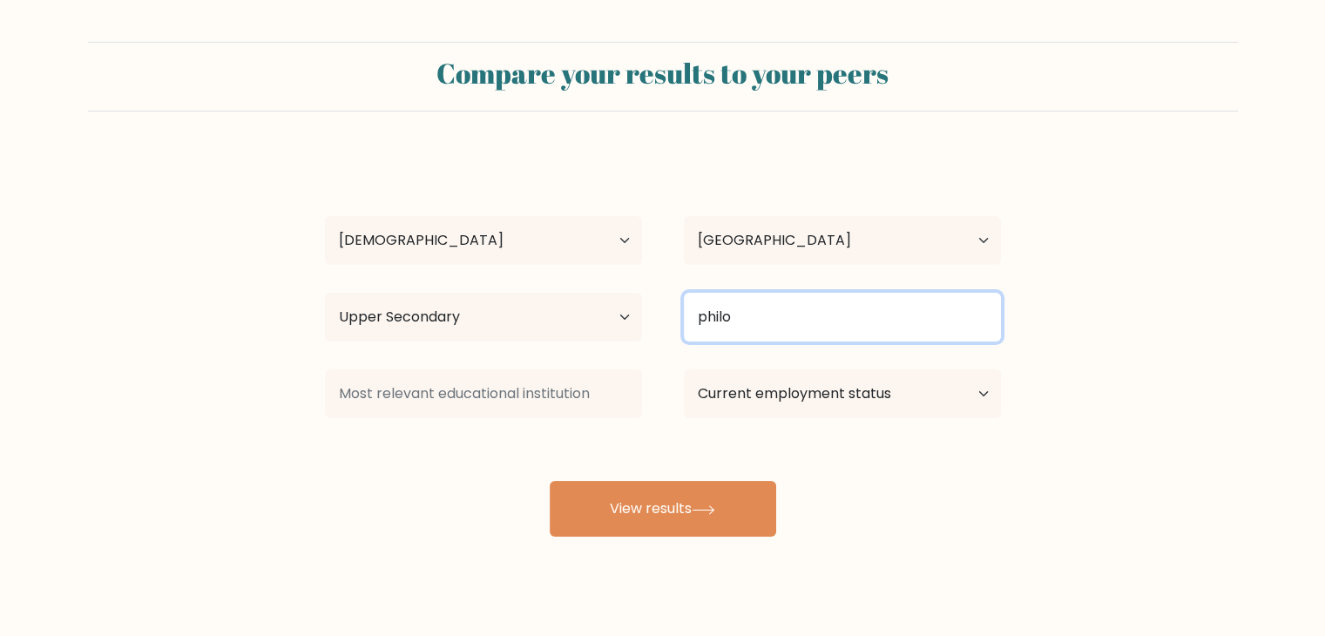
click at [801, 328] on input "philo" at bounding box center [842, 317] width 317 height 49
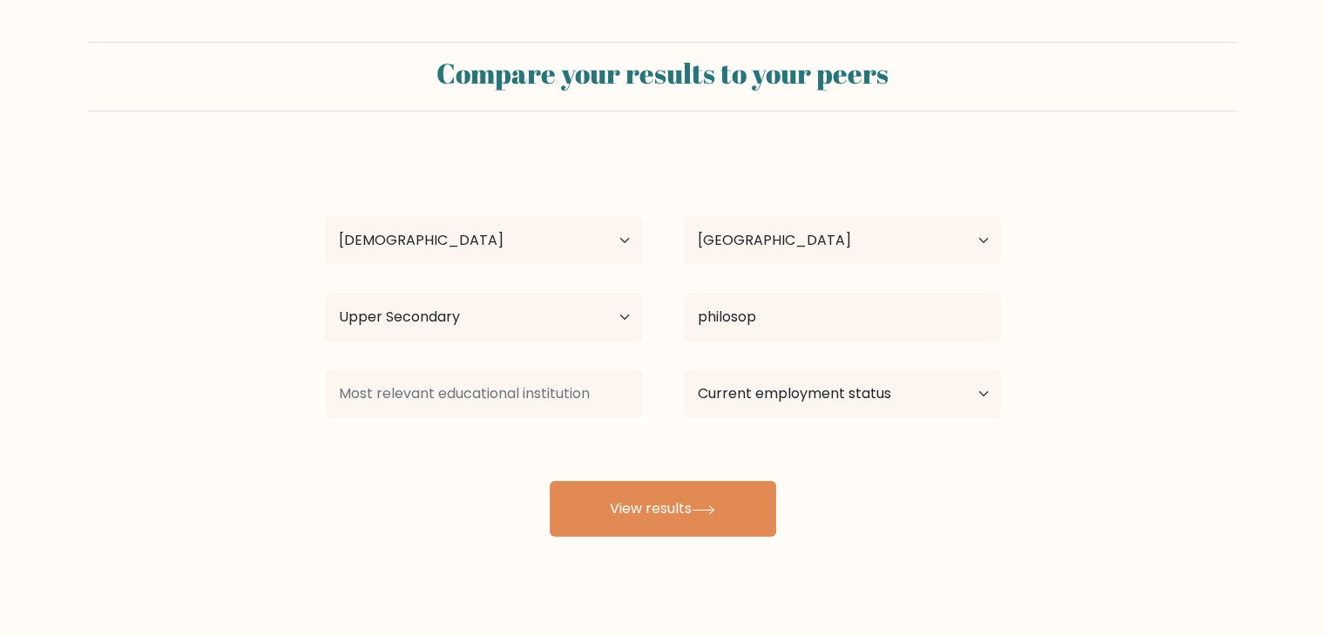
click at [815, 355] on div "Yvez Oseo Age Under 18 years old 18-24 years old 25-34 years old 35-44 years ol…" at bounding box center [662, 344] width 697 height 383
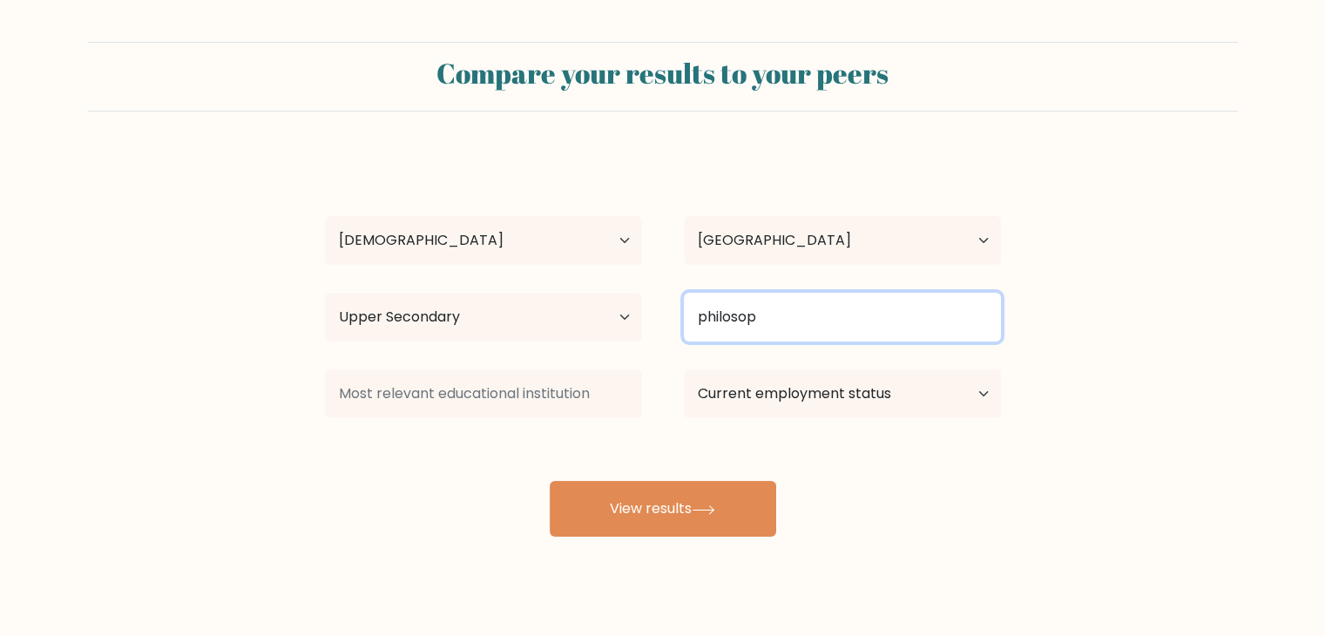
click at [808, 305] on input "philosop" at bounding box center [842, 317] width 317 height 49
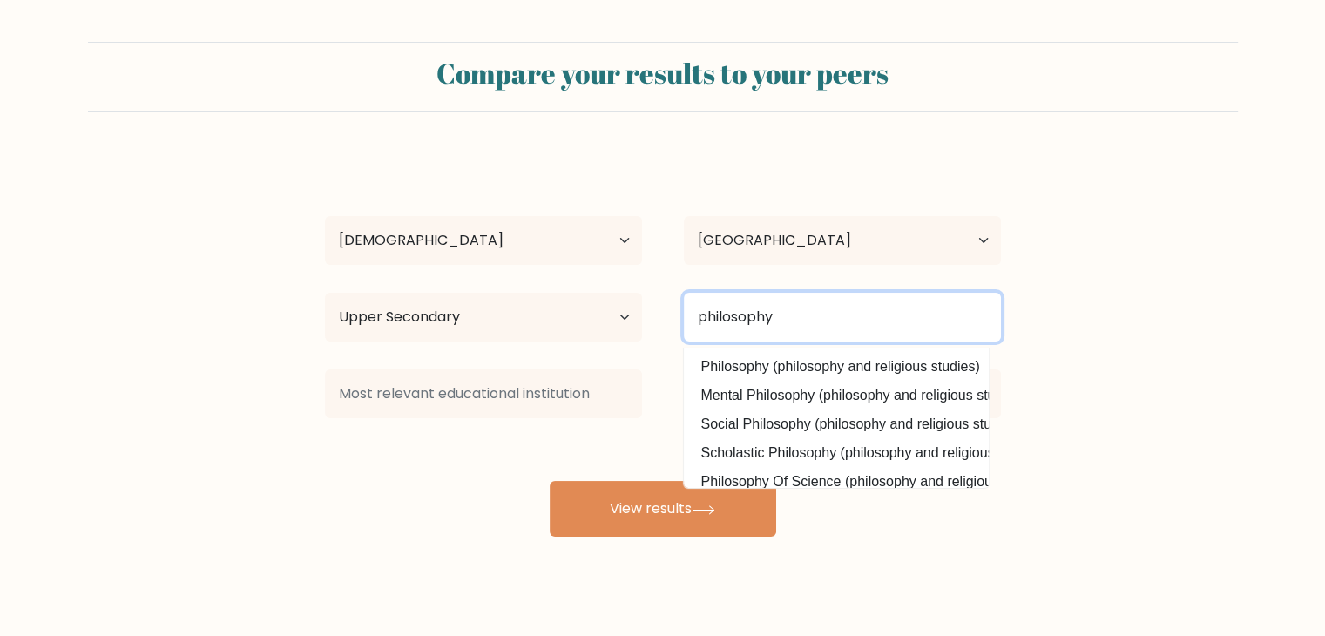
type input "philosophy"
click at [550, 481] on button "View results" at bounding box center [663, 509] width 226 height 56
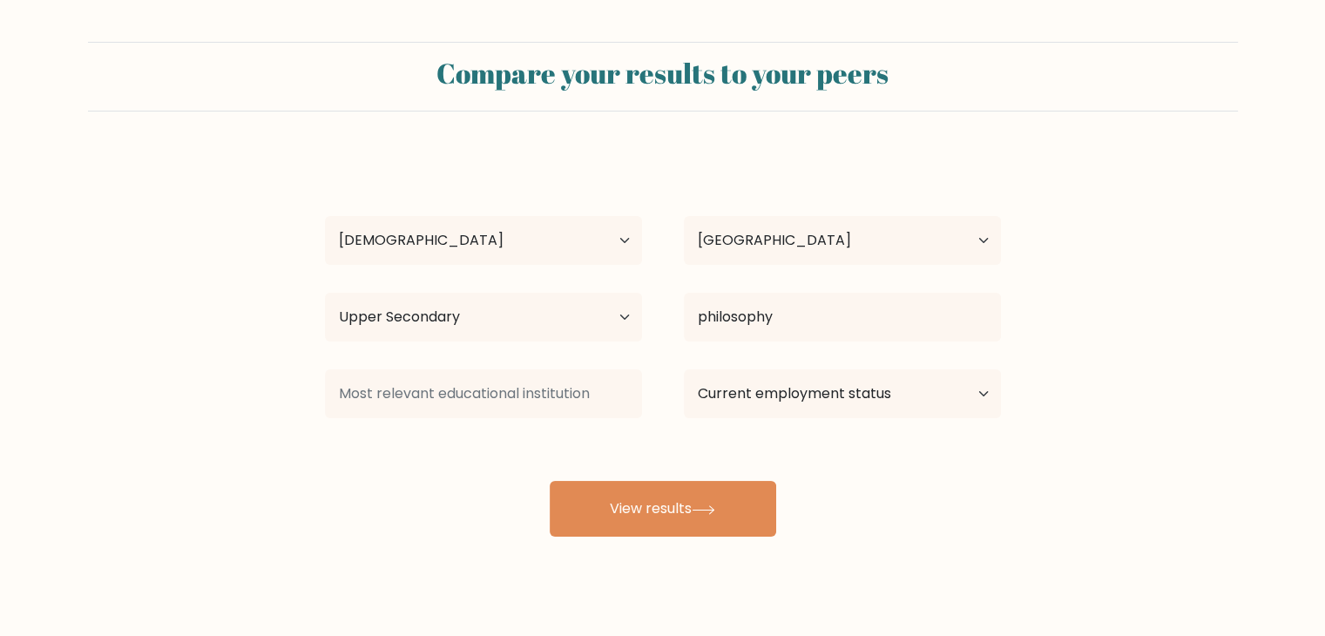
click at [551, 368] on div at bounding box center [483, 393] width 359 height 63
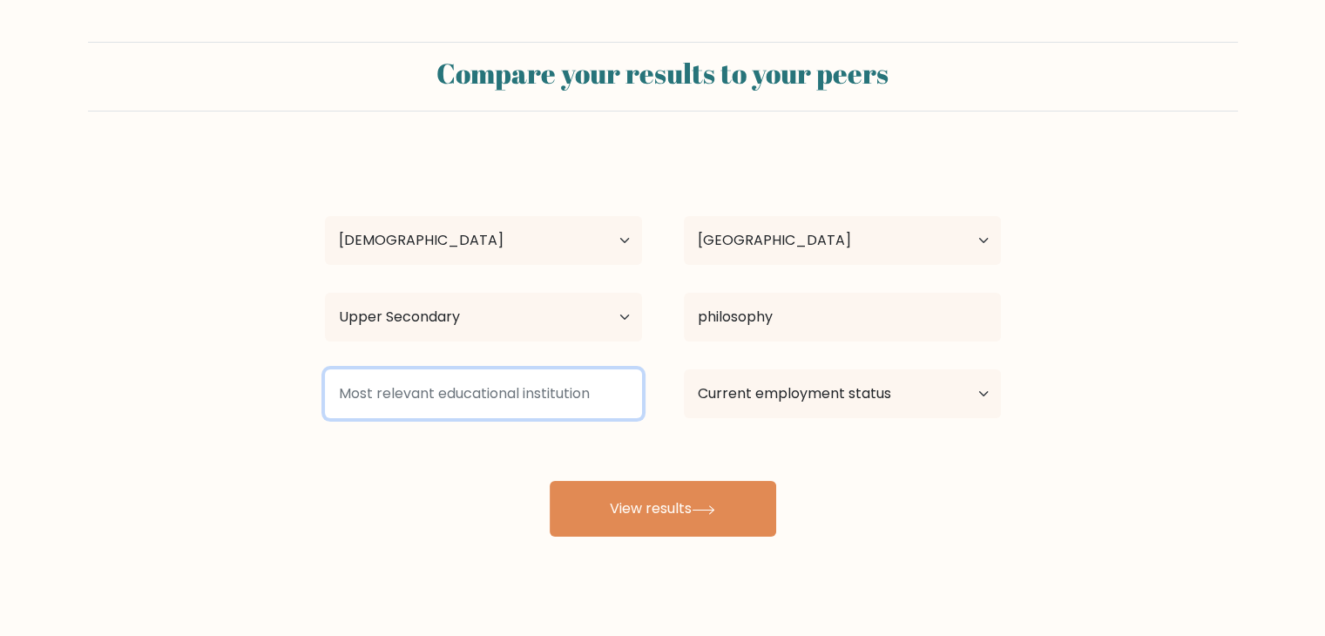
click at [542, 389] on input at bounding box center [483, 393] width 317 height 49
type input "e"
type input "P"
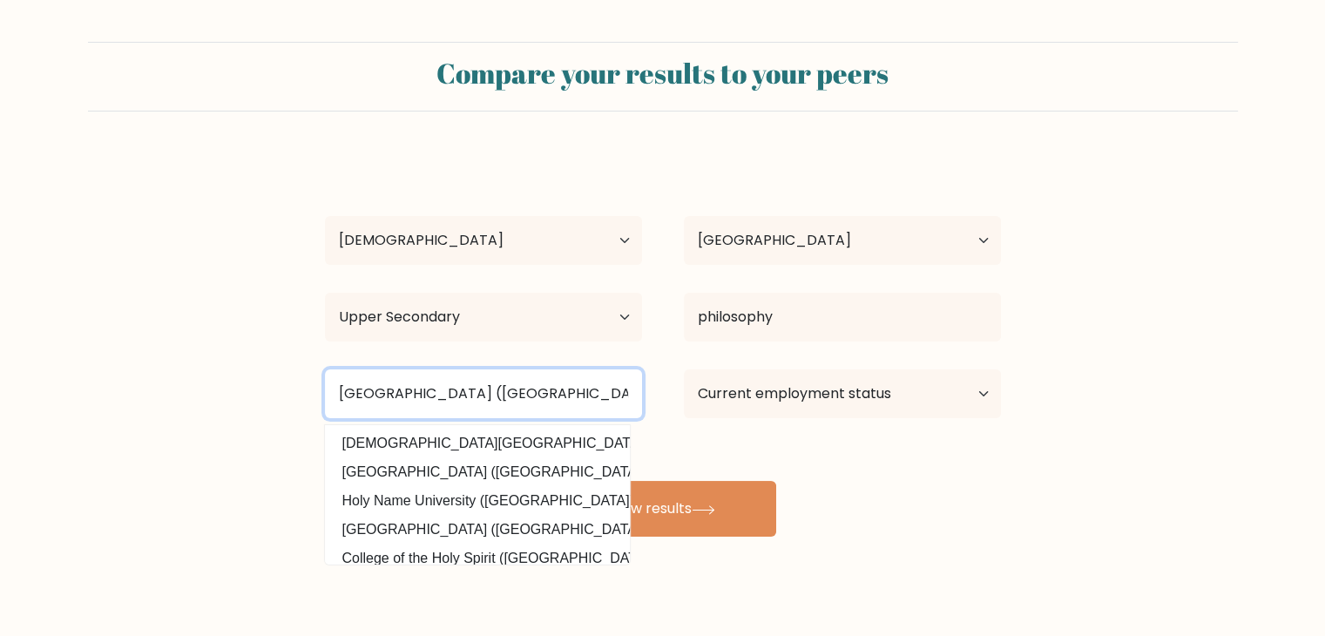
type input "Holy Rosary Major Seminary (Philippines)"
click at [550, 481] on button "View results" at bounding box center [663, 509] width 226 height 56
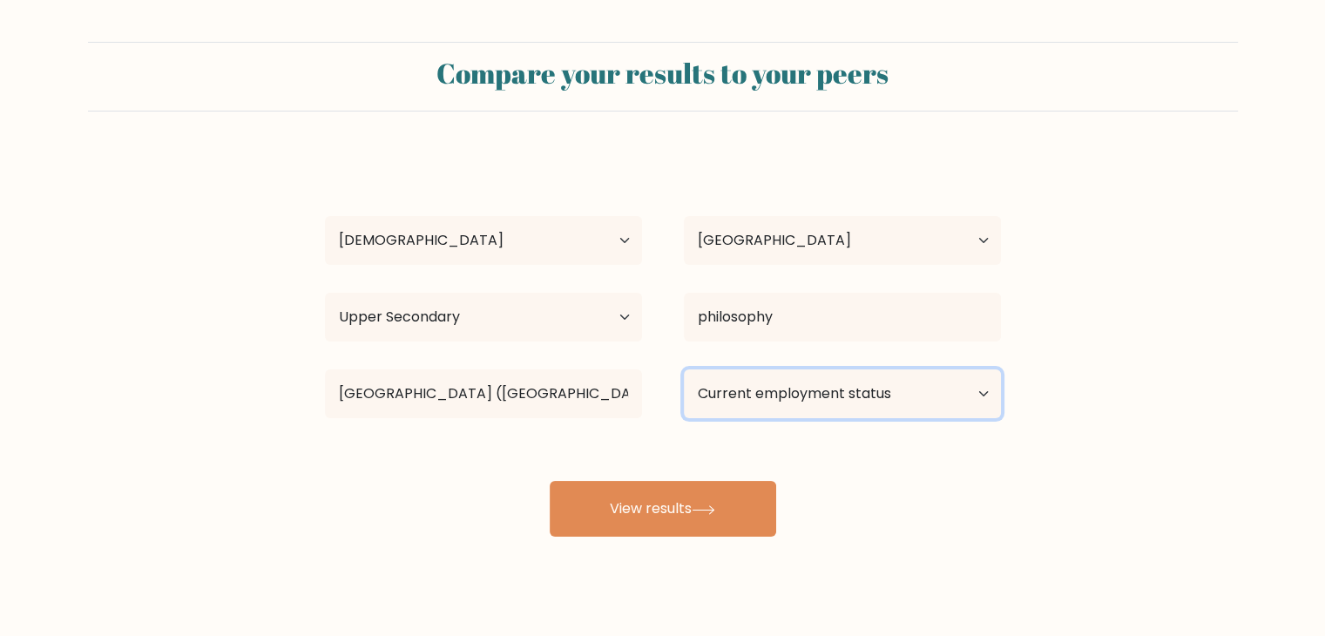
click at [821, 408] on select "Current employment status Employed Student Retired Other / prefer not to answer" at bounding box center [842, 393] width 317 height 49
select select "student"
click at [684, 369] on select "Current employment status Employed Student Retired Other / prefer not to answer" at bounding box center [842, 393] width 317 height 49
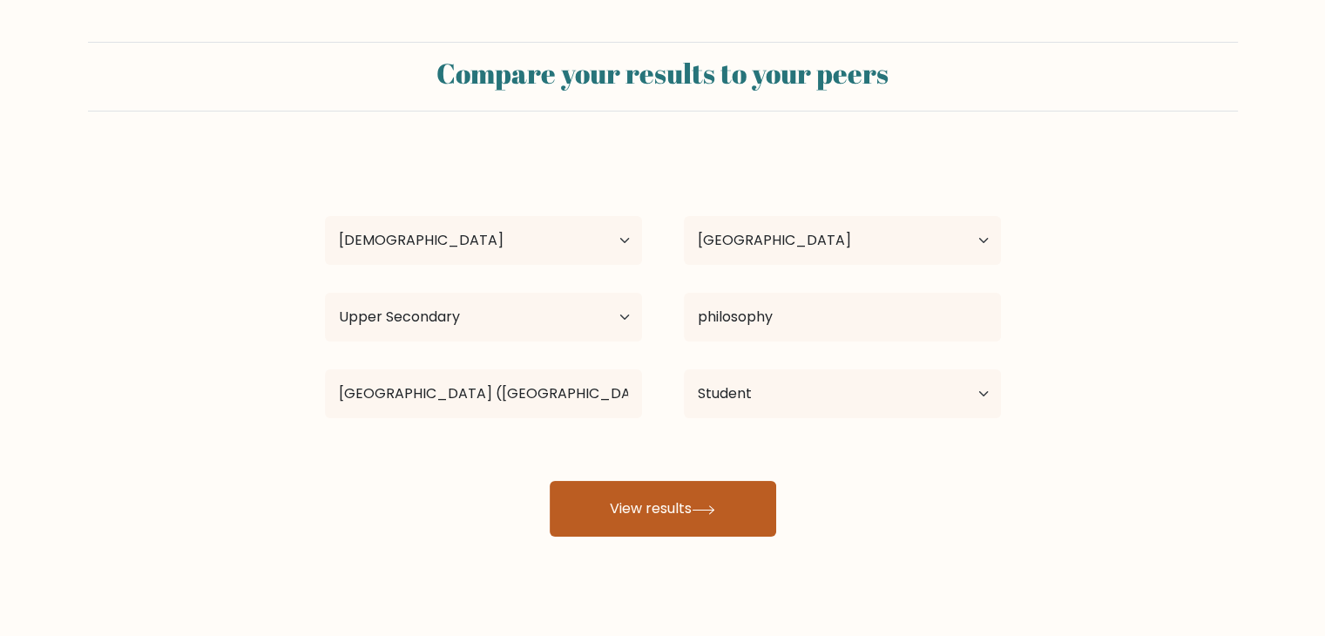
click at [697, 494] on button "View results" at bounding box center [663, 509] width 226 height 56
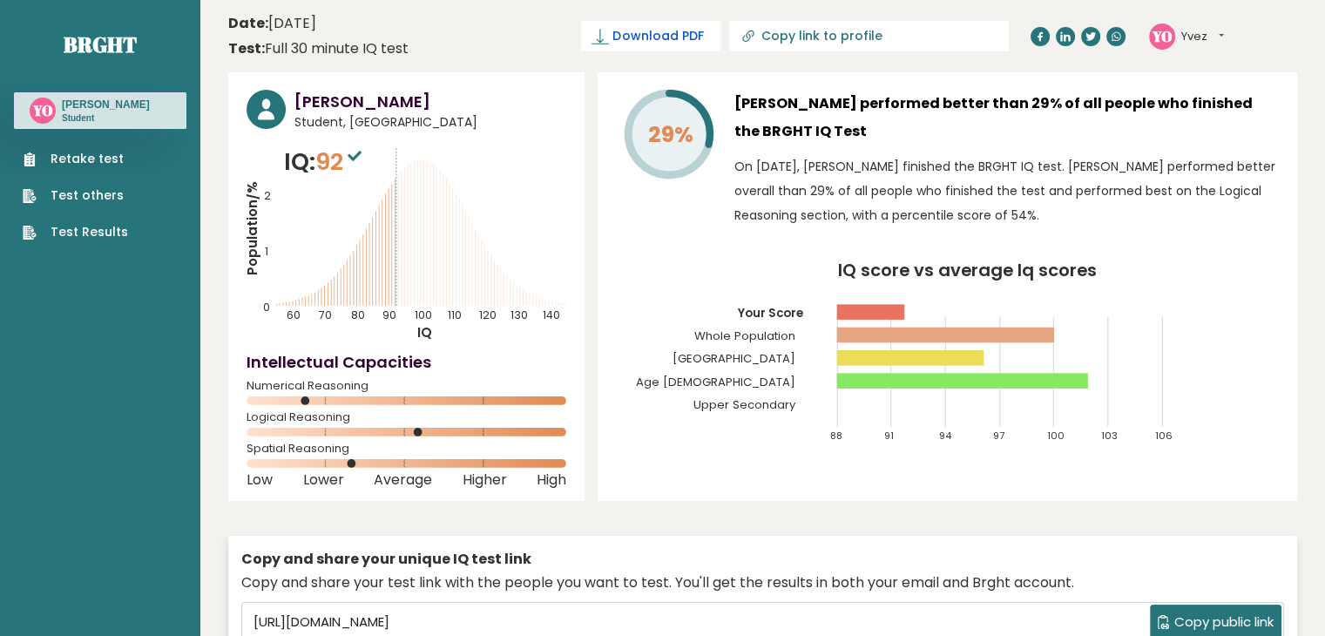
click at [693, 37] on span "Download PDF" at bounding box center [657, 36] width 91 height 18
